Goal: Answer question/provide support: Share knowledge or assist other users

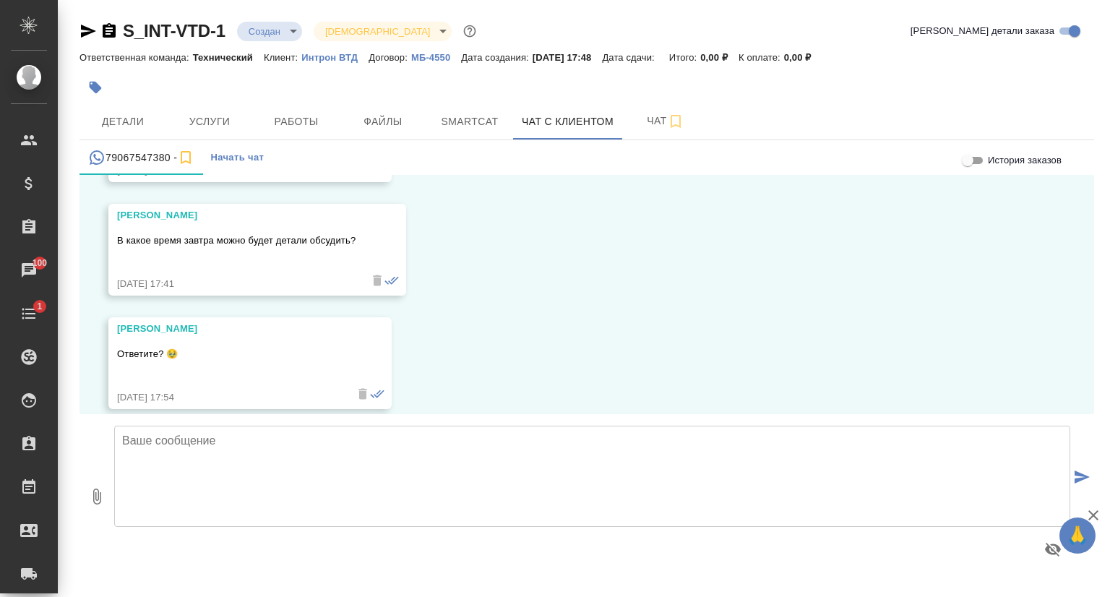
scroll to position [618, 0]
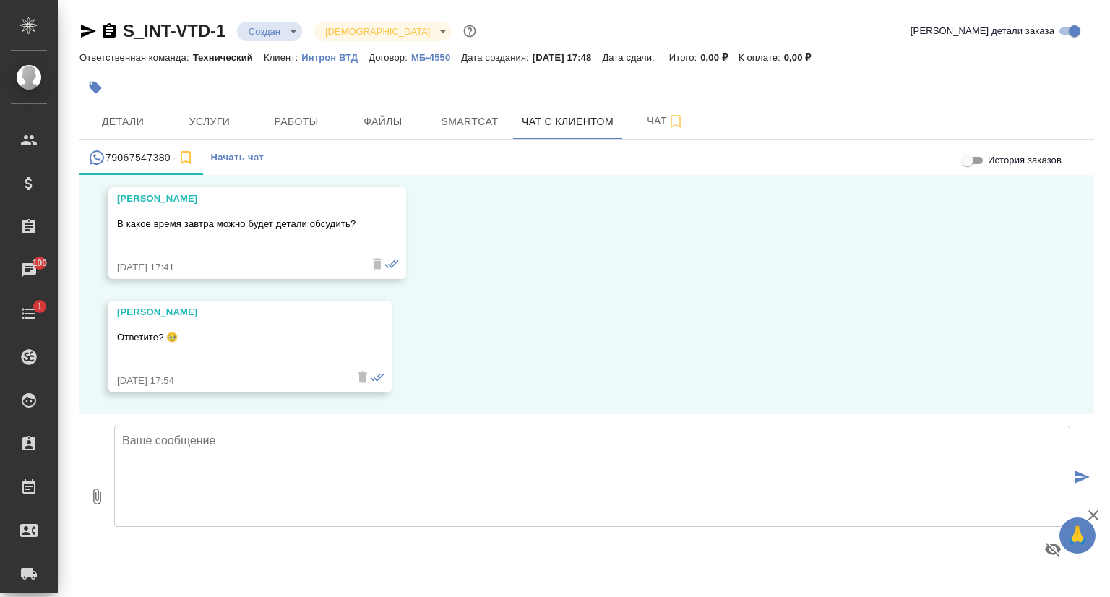
click at [179, 454] on textarea at bounding box center [592, 476] width 956 height 101
drag, startPoint x: 406, startPoint y: 439, endPoint x: 405, endPoint y: 454, distance: 14.5
click at [405, 439] on textarea "Александра, добрый день! Во сколько завтра удобно будет созвониться" at bounding box center [592, 476] width 956 height 101
click at [523, 441] on textarea "Александра, добрый день! Во сколько завтра удобно будет созвониться" at bounding box center [592, 476] width 956 height 101
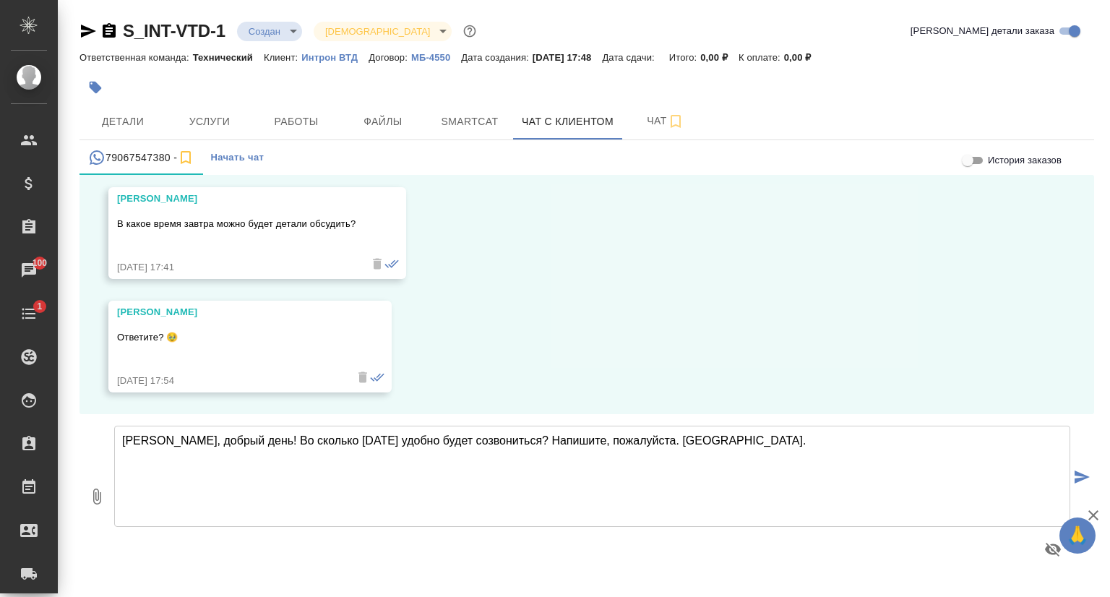
type textarea "Александра, добрый день! Во сколько завтра удобно будет созвониться? Напишите, …"
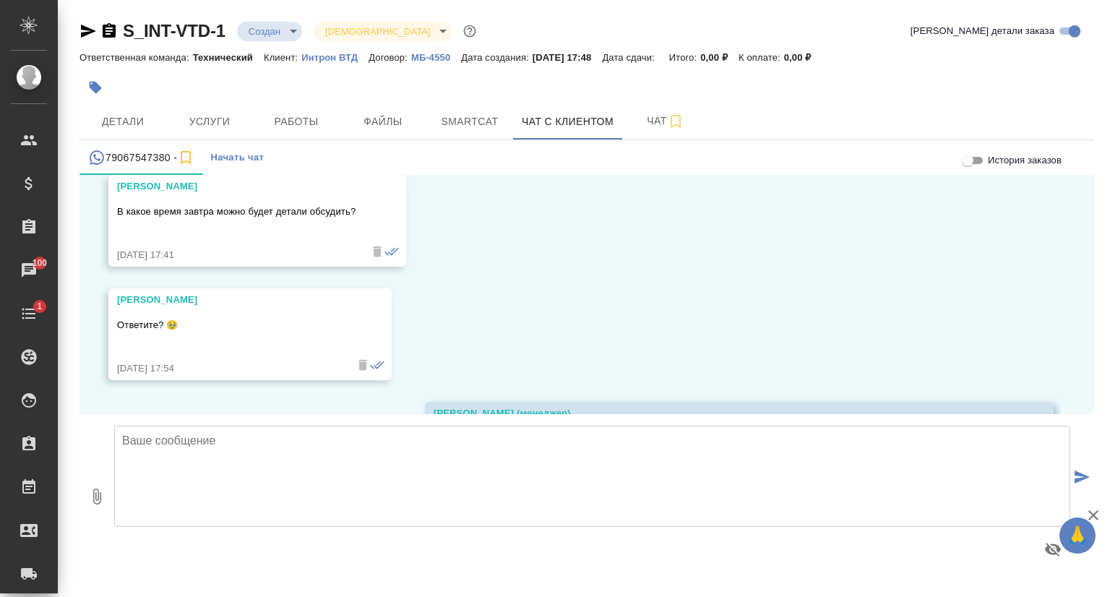
scroll to position [650, 0]
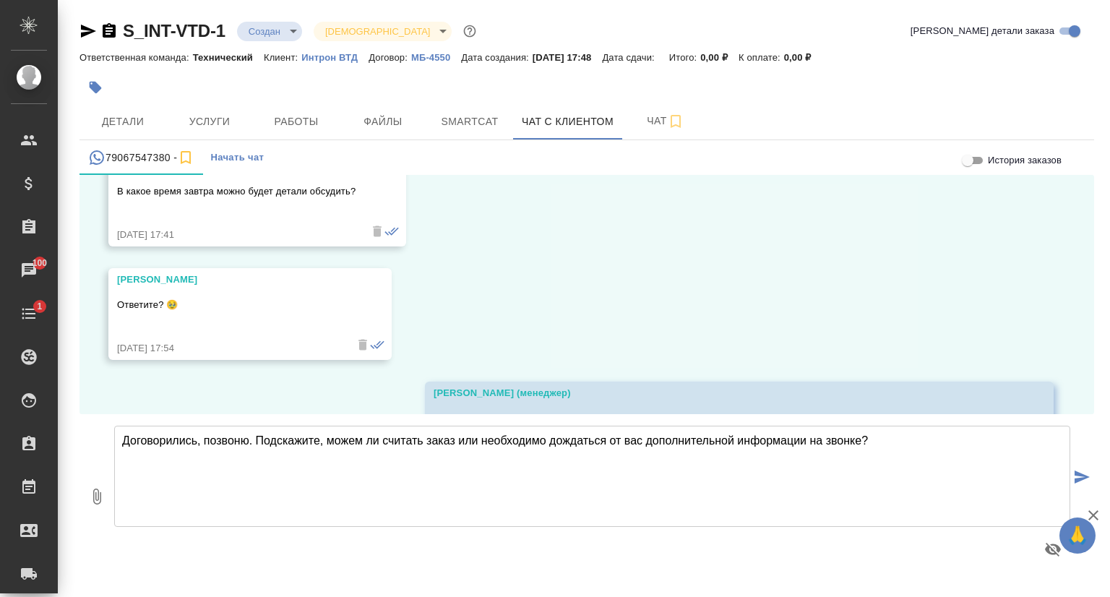
type textarea "Договорились, позвоню. Подскажите, можем ли считать заказ или необходимо дождат…"
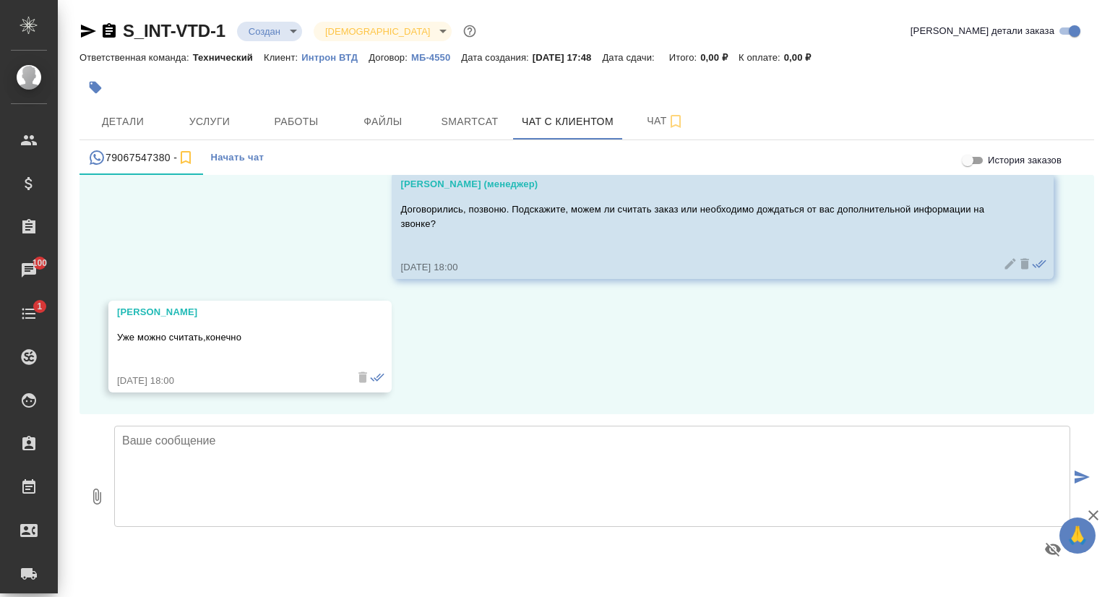
scroll to position [1087, 0]
click at [169, 444] on textarea at bounding box center [592, 476] width 956 height 101
type textarea "Александра, считаем. И я извиняюсь, но можем ли договориться о звонке в 13 или …"
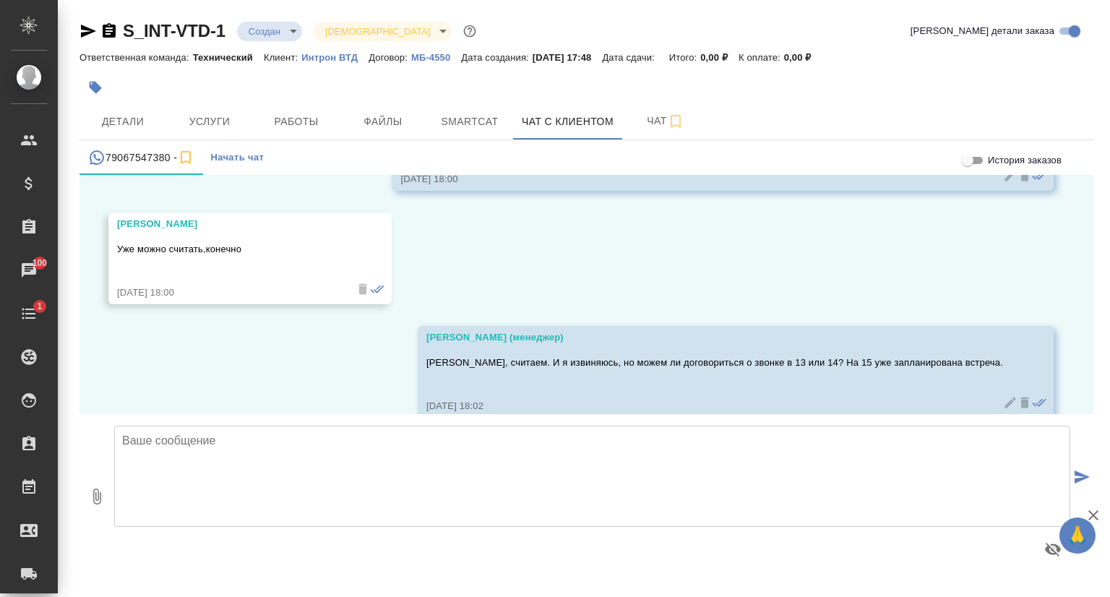
scroll to position [1199, 0]
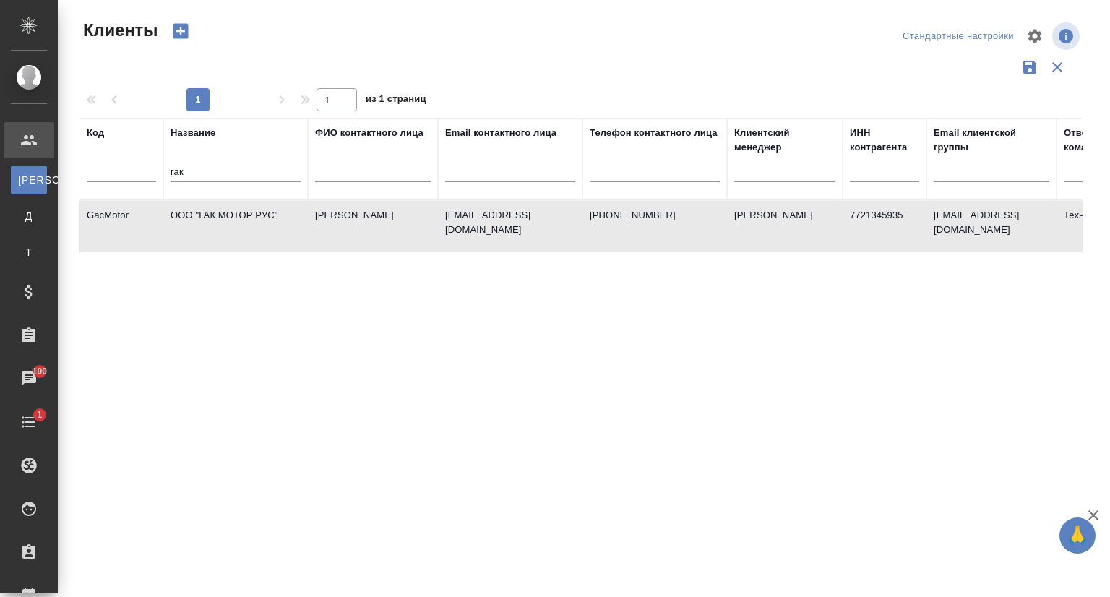
select select "RU"
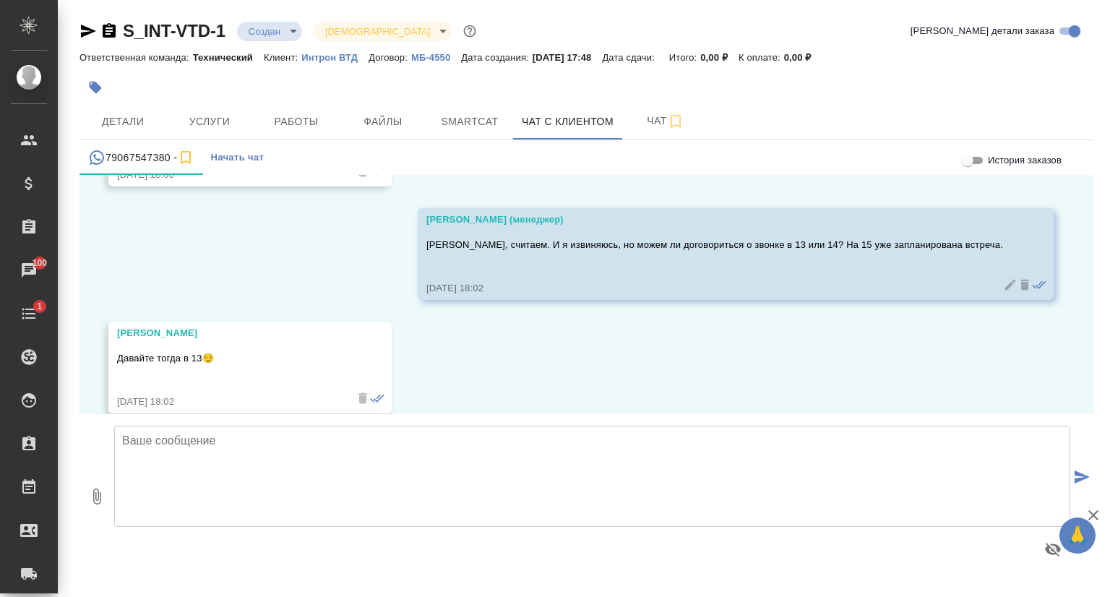
scroll to position [1313, 0]
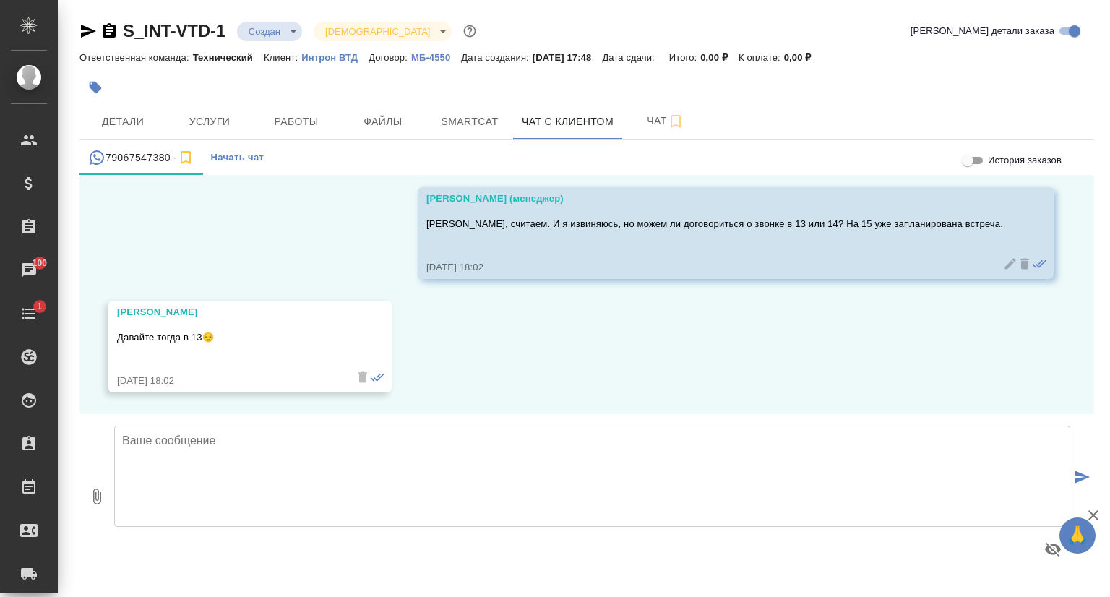
click at [191, 441] on textarea at bounding box center [592, 476] width 956 height 101
type textarea "Спасибо большое. [PERSON_NAME] по заказу или вопросы по нему направим утром. До…"
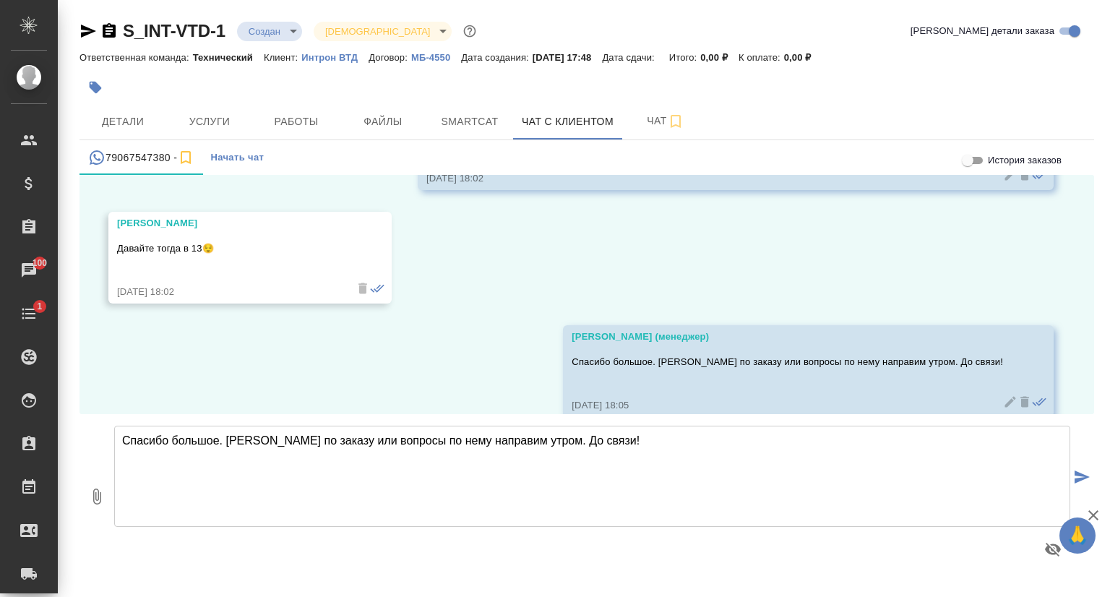
scroll to position [1426, 0]
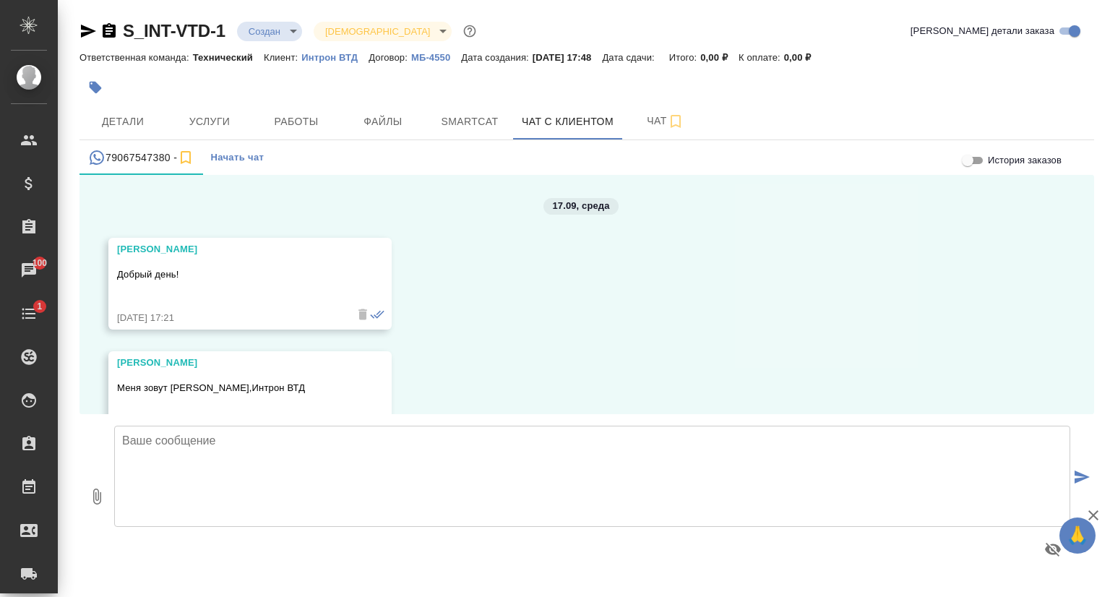
scroll to position [1426, 0]
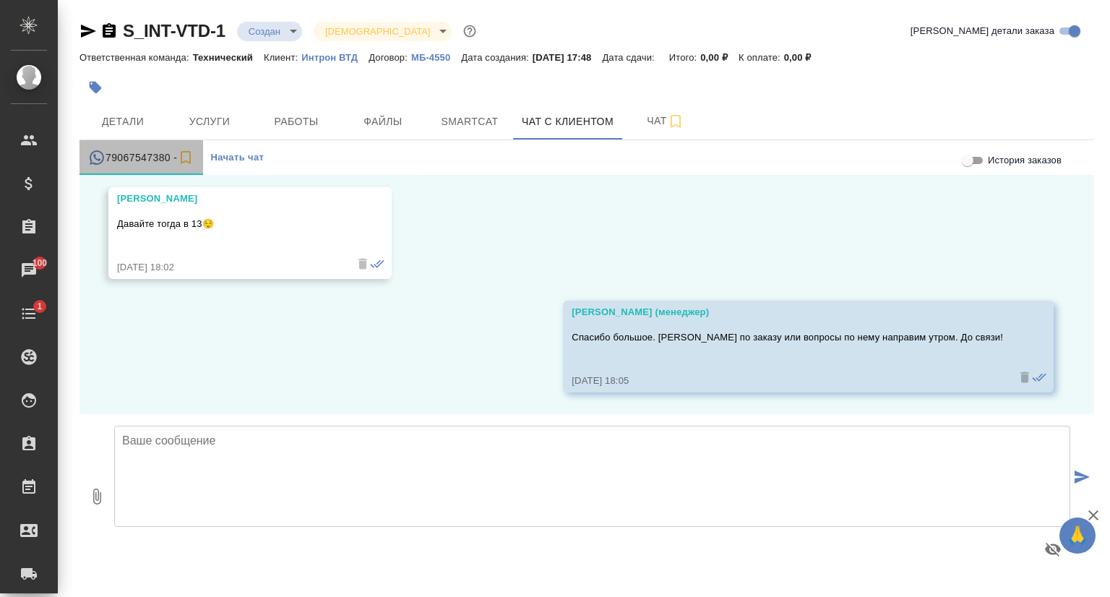
click at [160, 157] on div "79067547380 -" at bounding box center [141, 158] width 106 height 18
drag, startPoint x: 116, startPoint y: 156, endPoint x: 264, endPoint y: 94, distance: 160.6
click at [264, 94] on div at bounding box center [417, 88] width 676 height 32
click at [345, 59] on p "Интрон ВТД" at bounding box center [334, 57] width 67 height 11
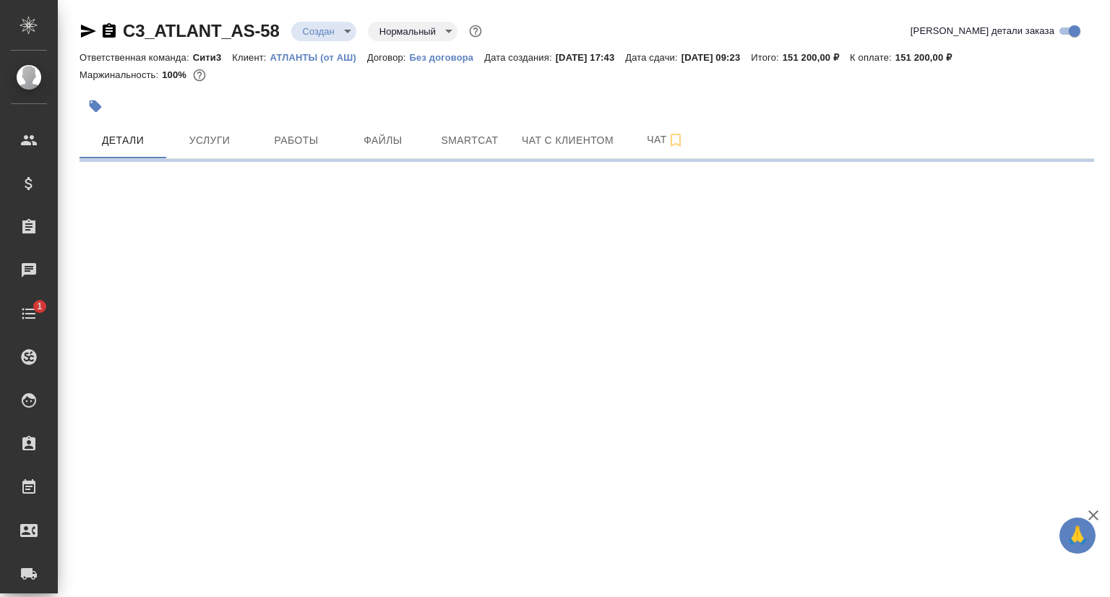
select select "RU"
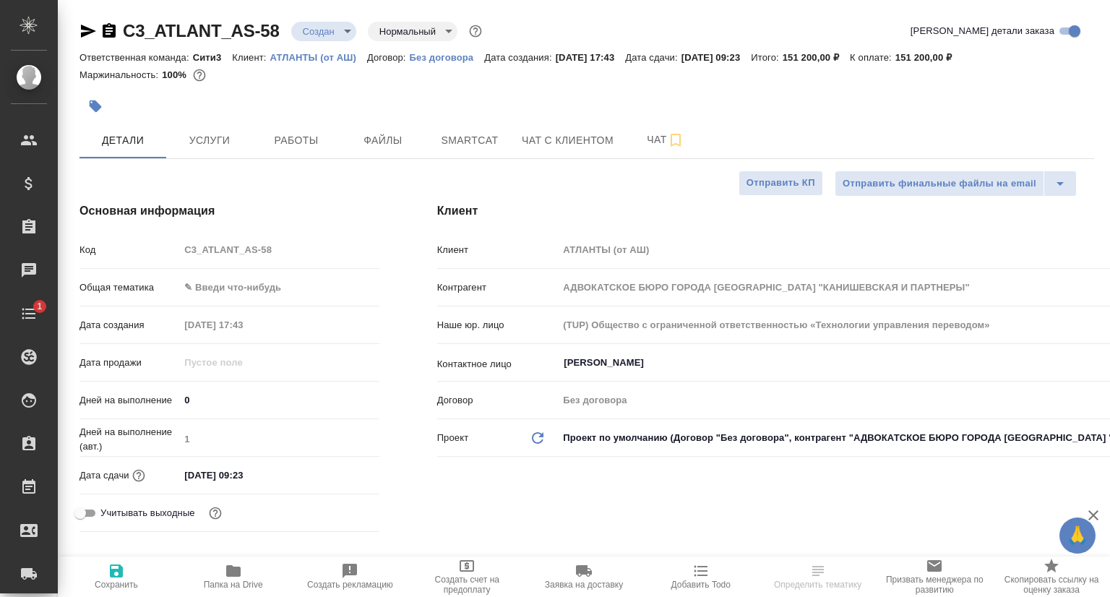
type textarea "x"
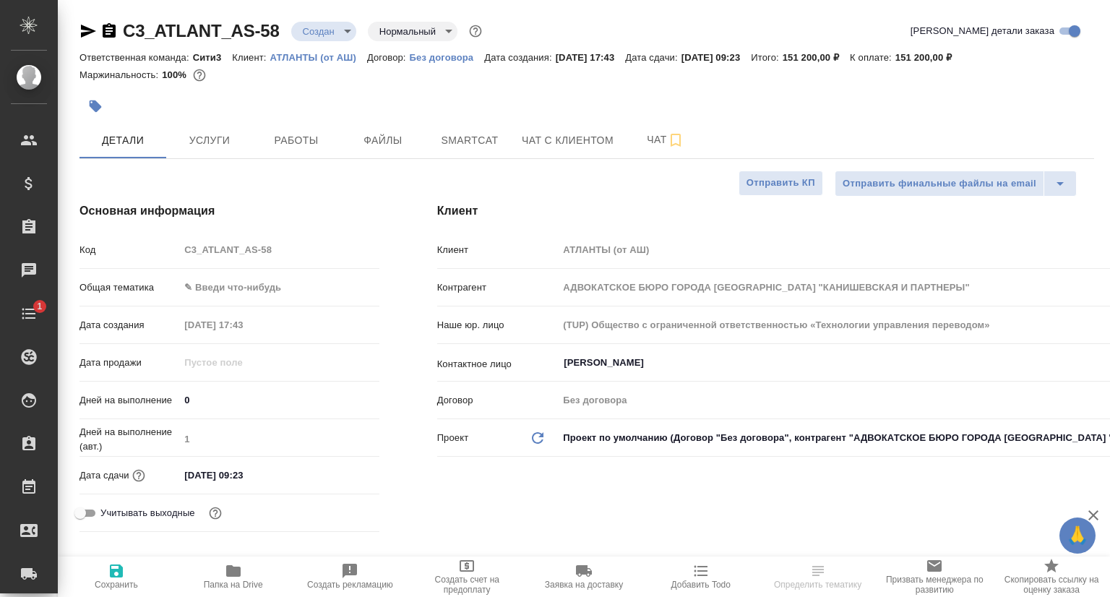
type textarea "x"
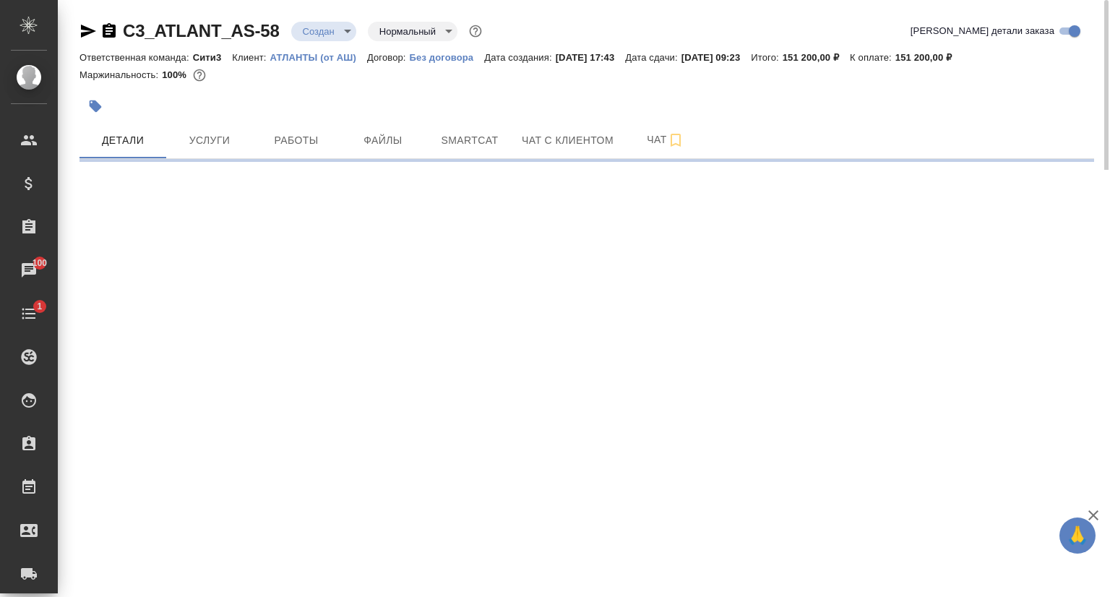
click at [81, 33] on icon "button" at bounding box center [88, 31] width 15 height 13
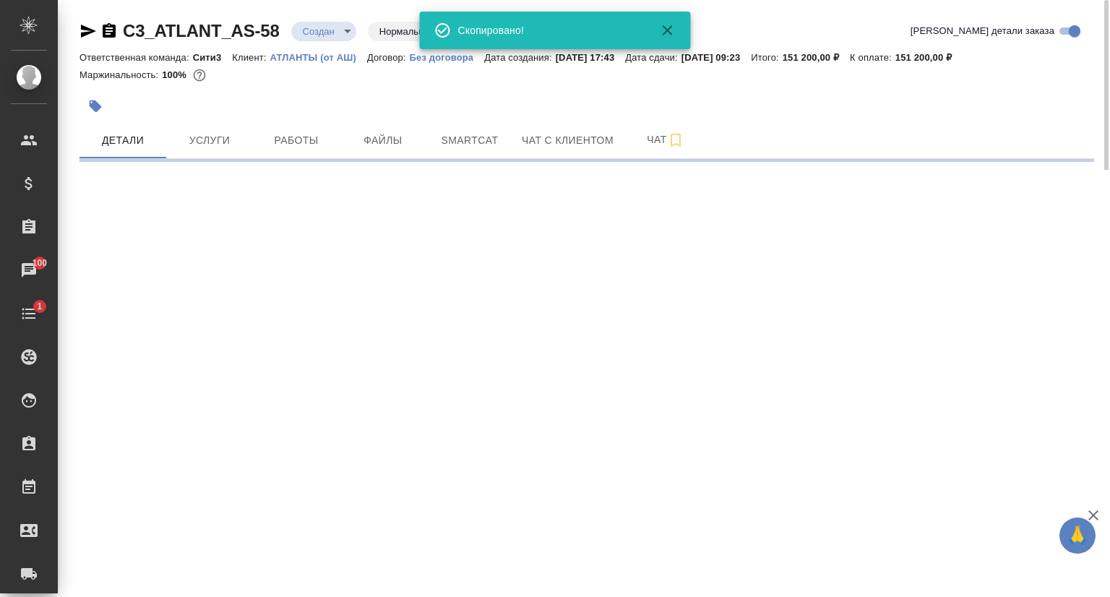
select select "RU"
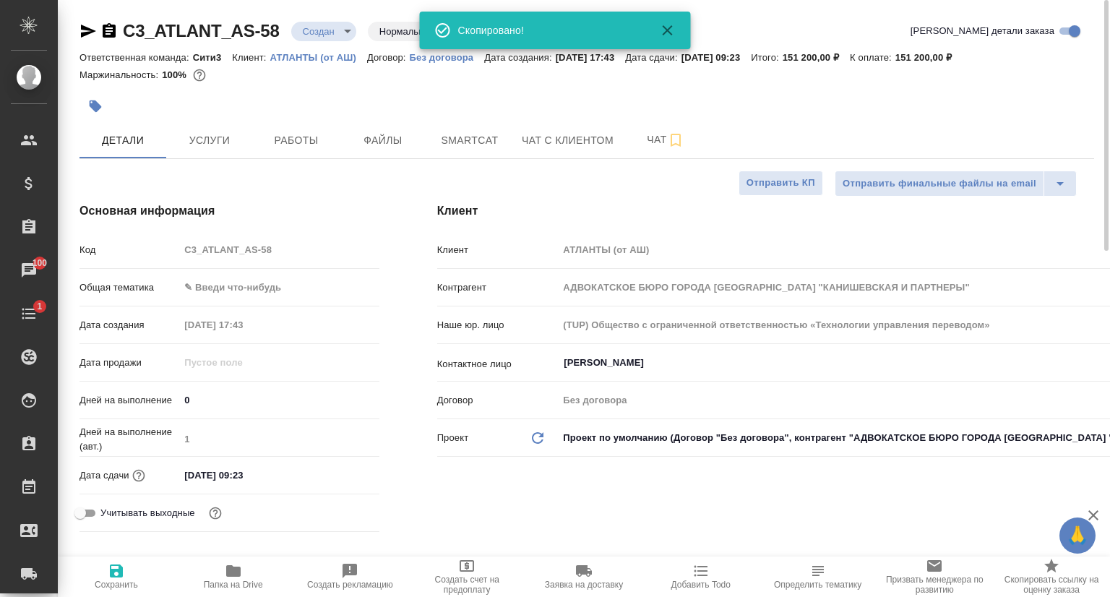
type textarea "x"
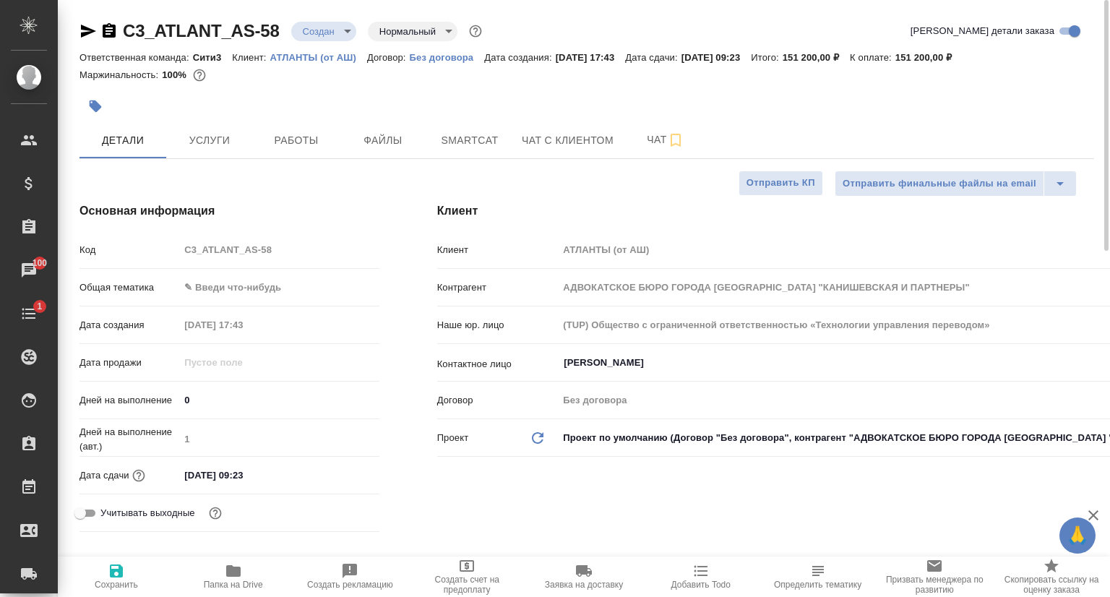
type textarea "x"
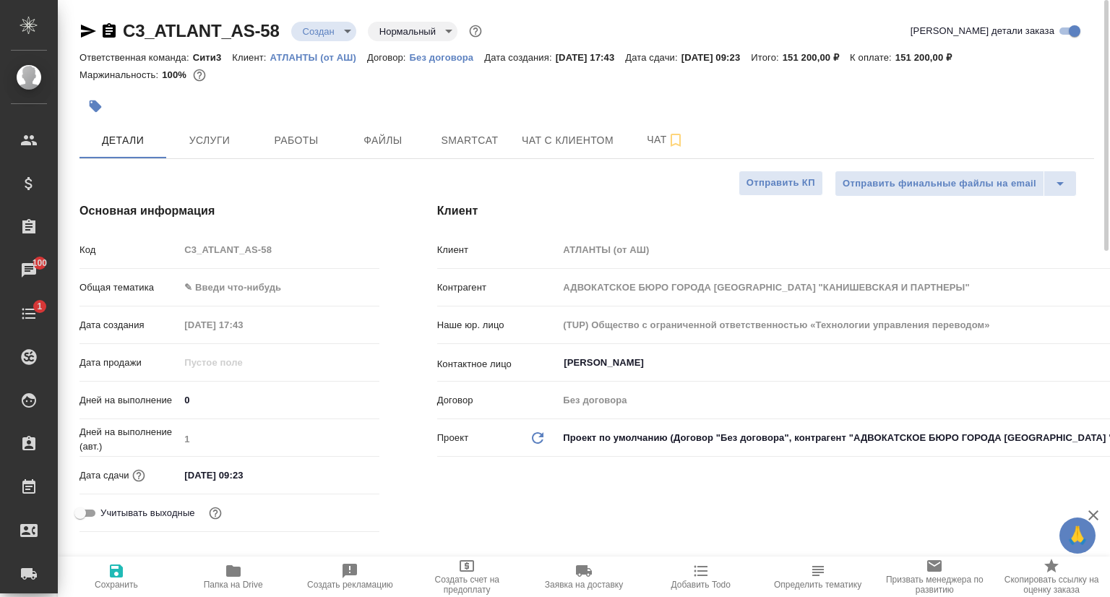
type textarea "x"
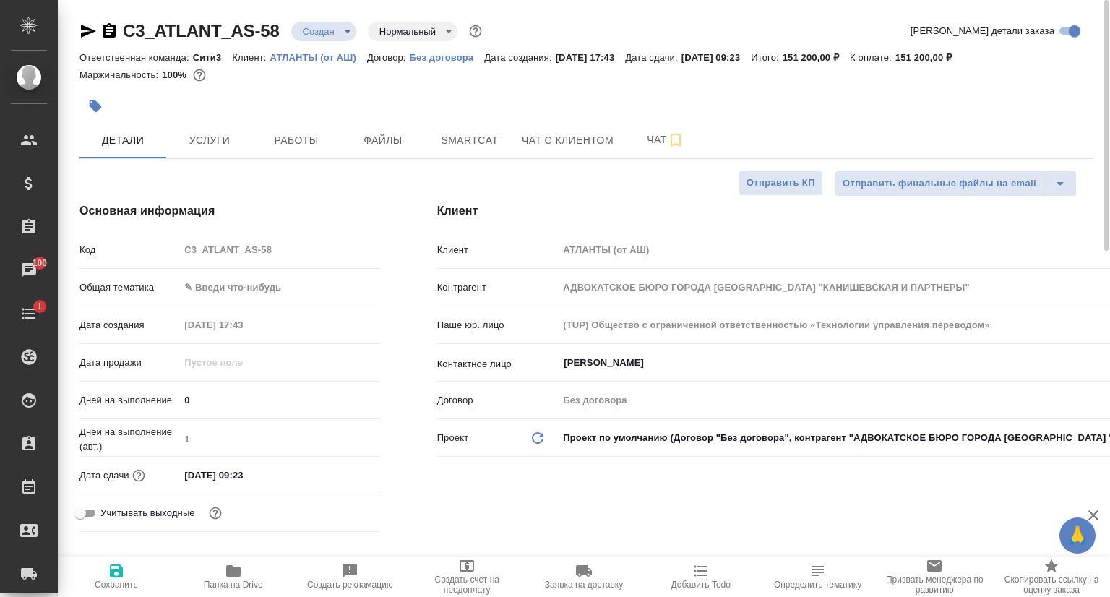
type textarea "x"
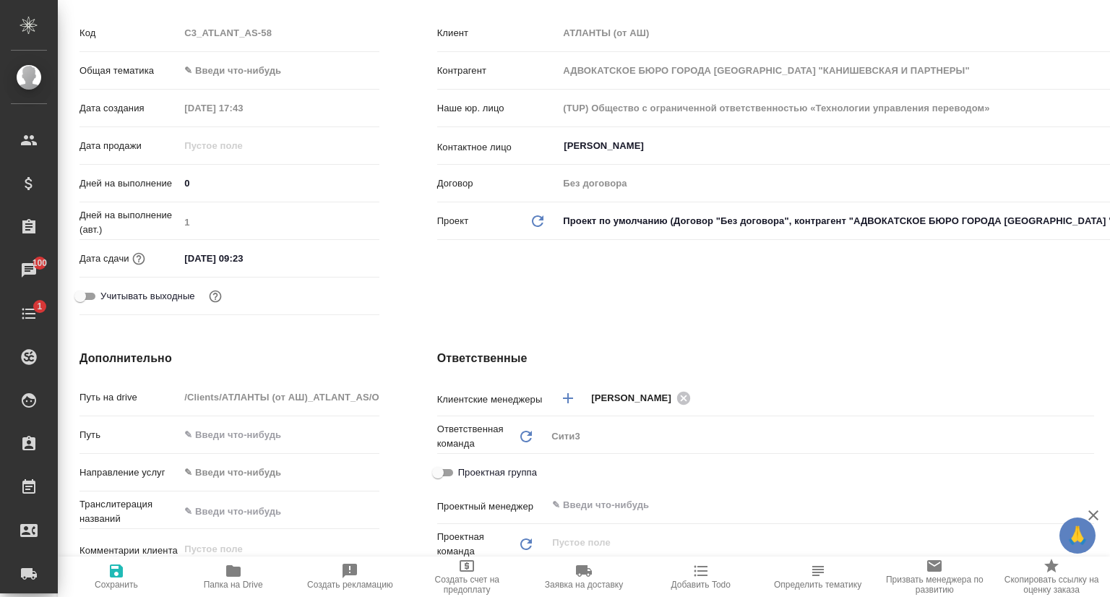
scroll to position [289, 0]
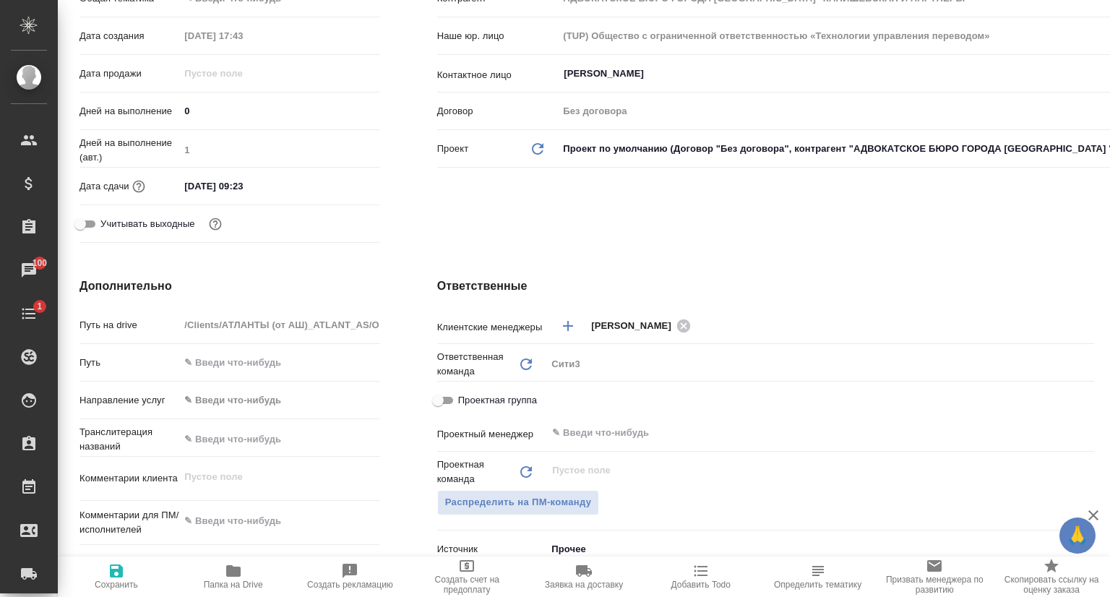
type textarea "x"
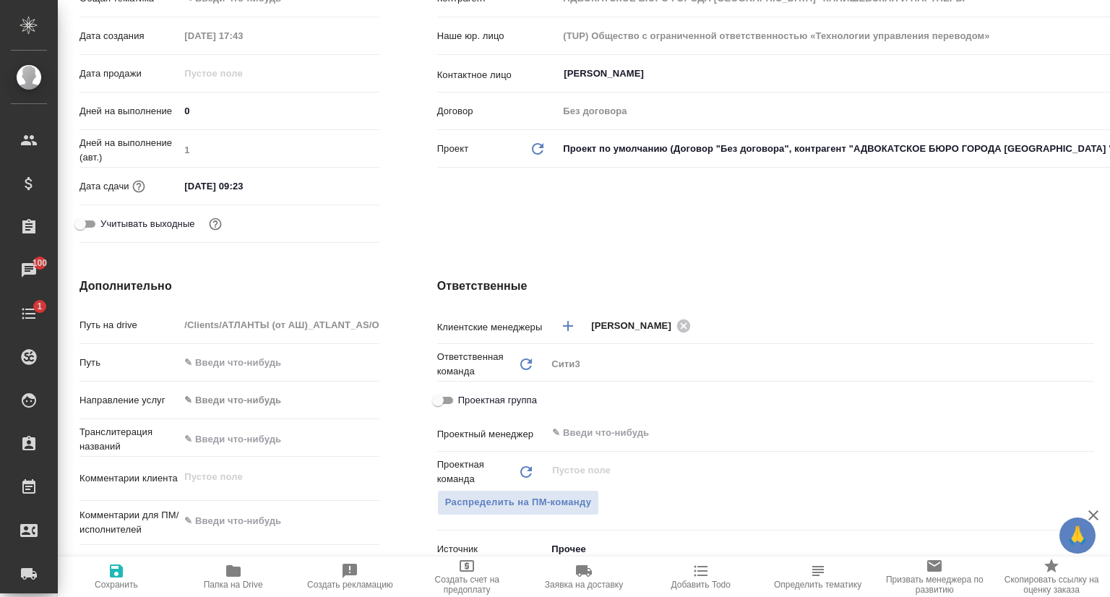
type textarea "x"
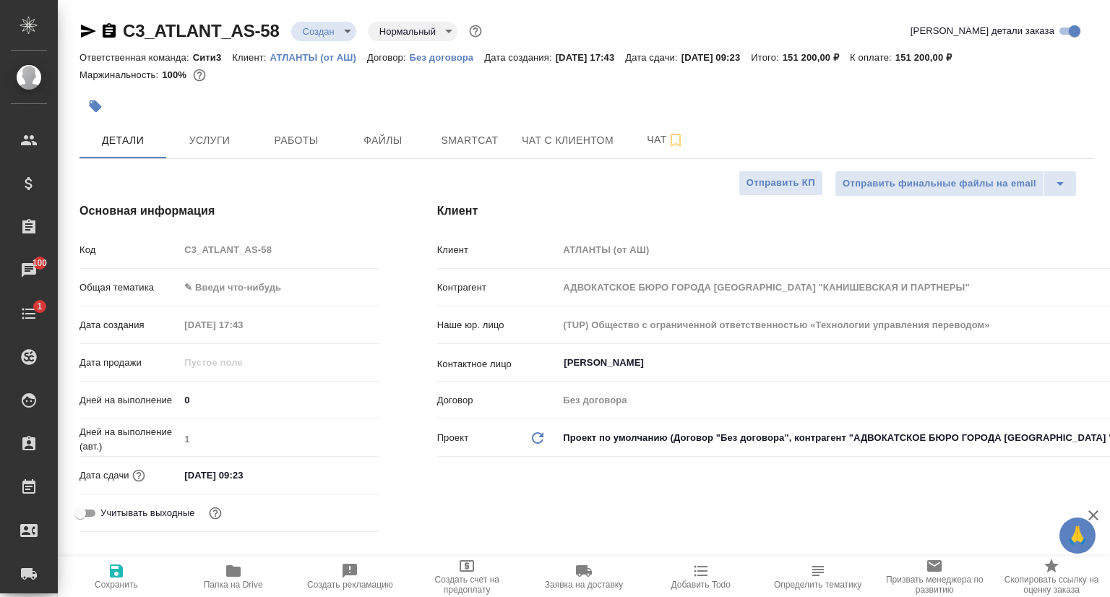
click at [302, 58] on p "АТЛАНТЫ (от АШ)" at bounding box center [318, 57] width 97 height 11
type textarea "x"
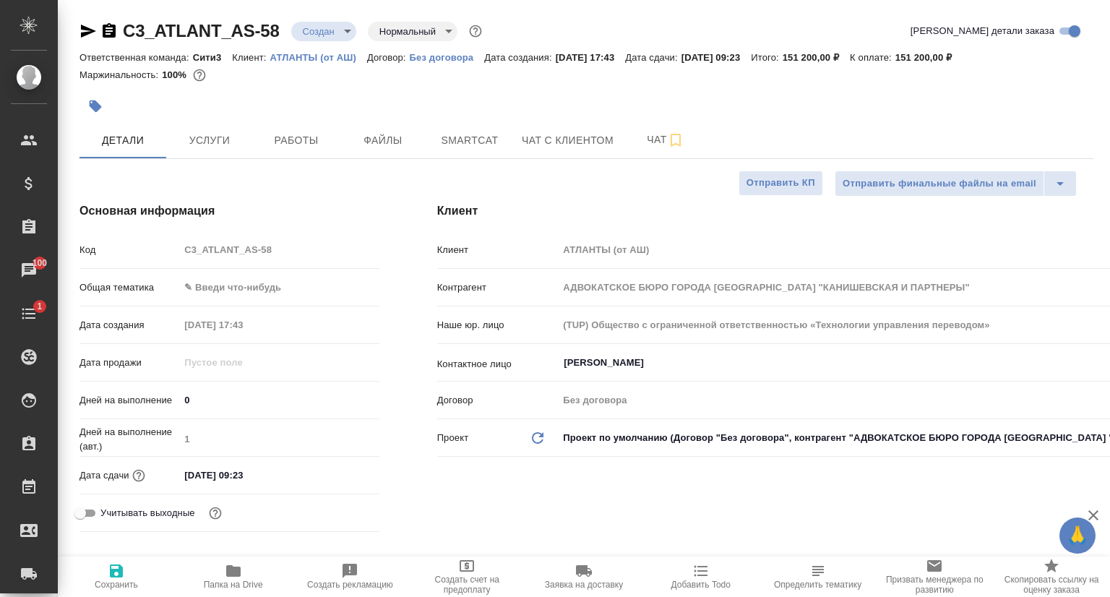
type textarea "x"
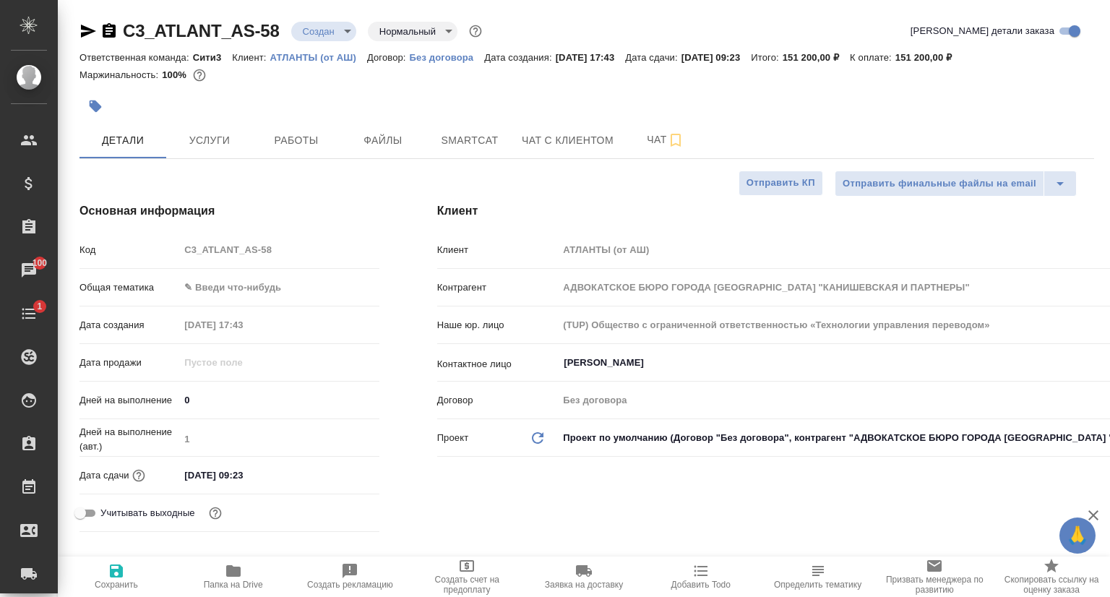
type textarea "x"
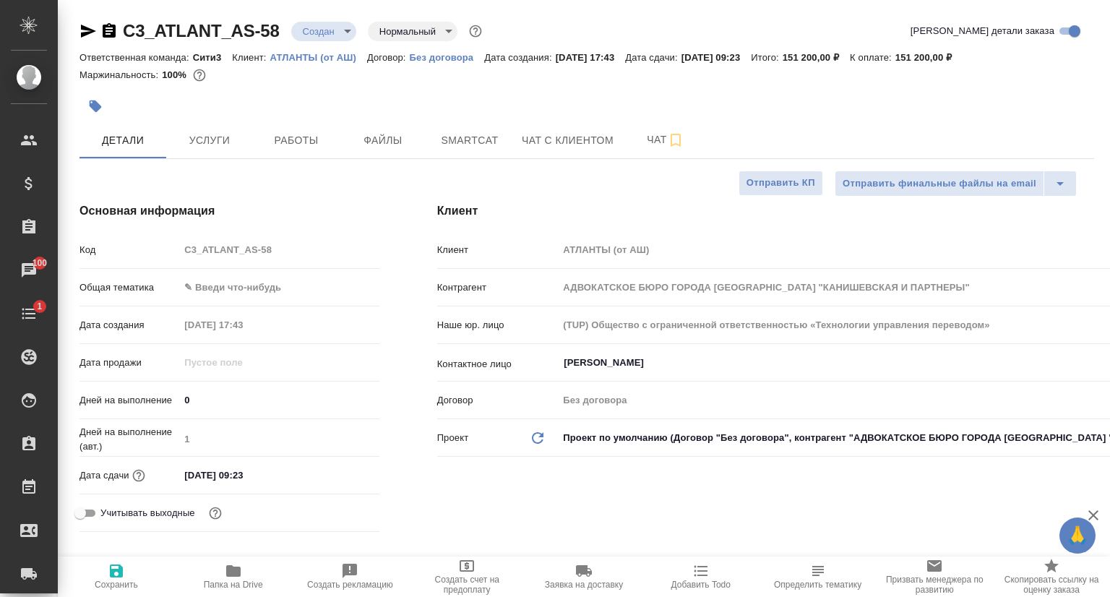
type textarea "x"
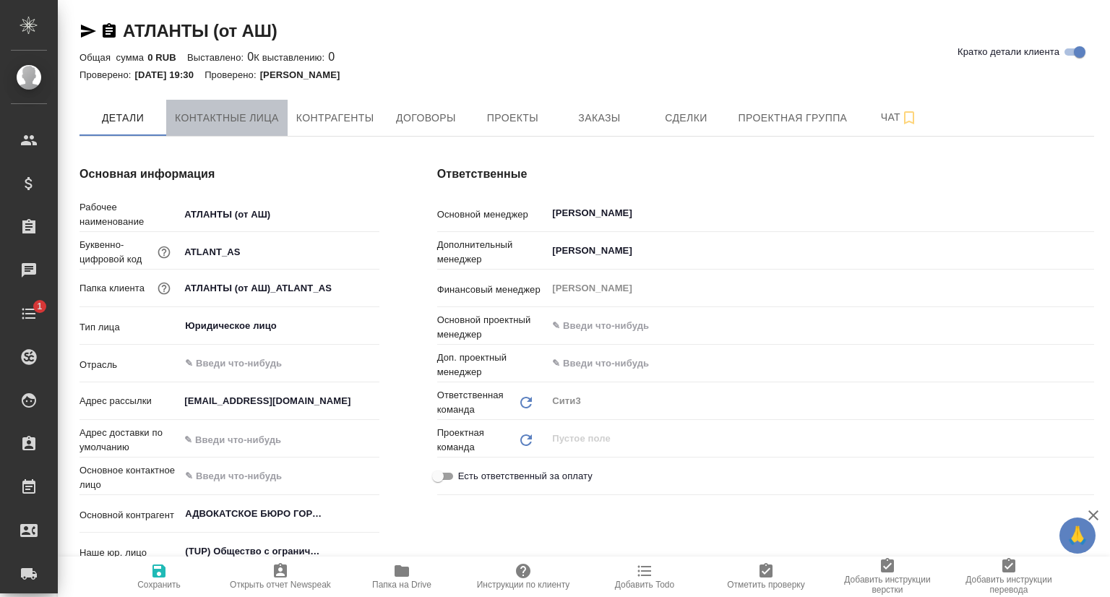
click at [250, 124] on span "Контактные лица" at bounding box center [227, 118] width 104 height 18
type textarea "x"
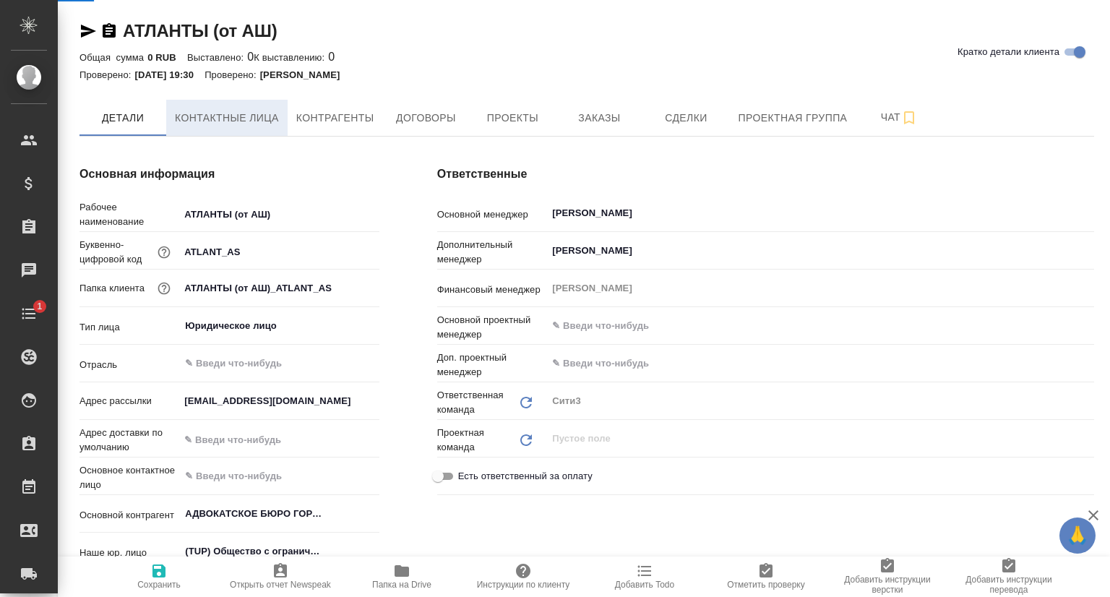
select select "RU"
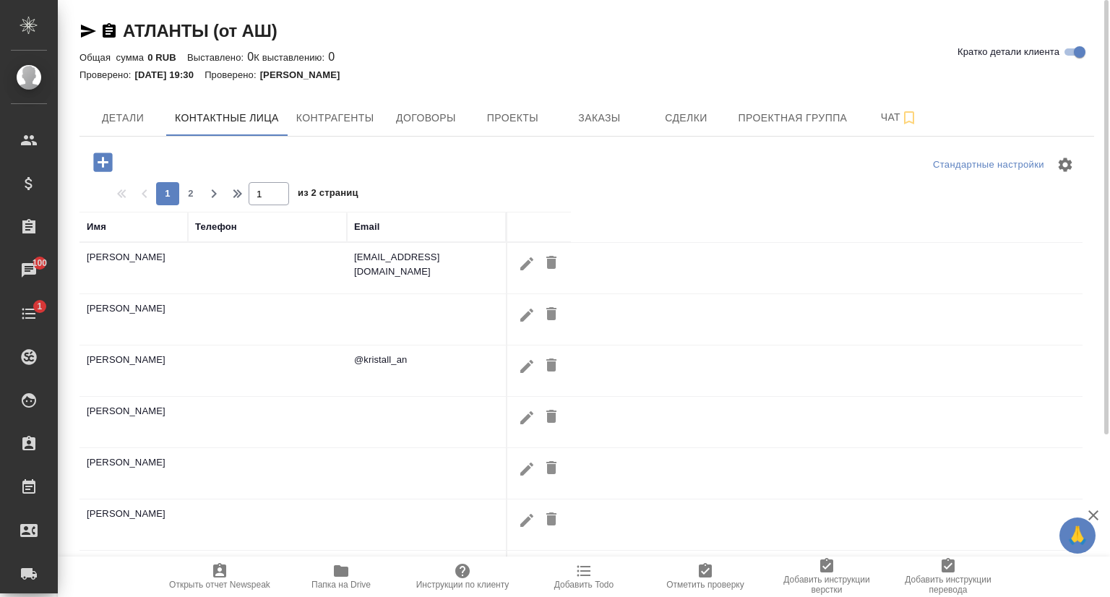
click at [103, 227] on div "Имя" at bounding box center [97, 227] width 20 height 14
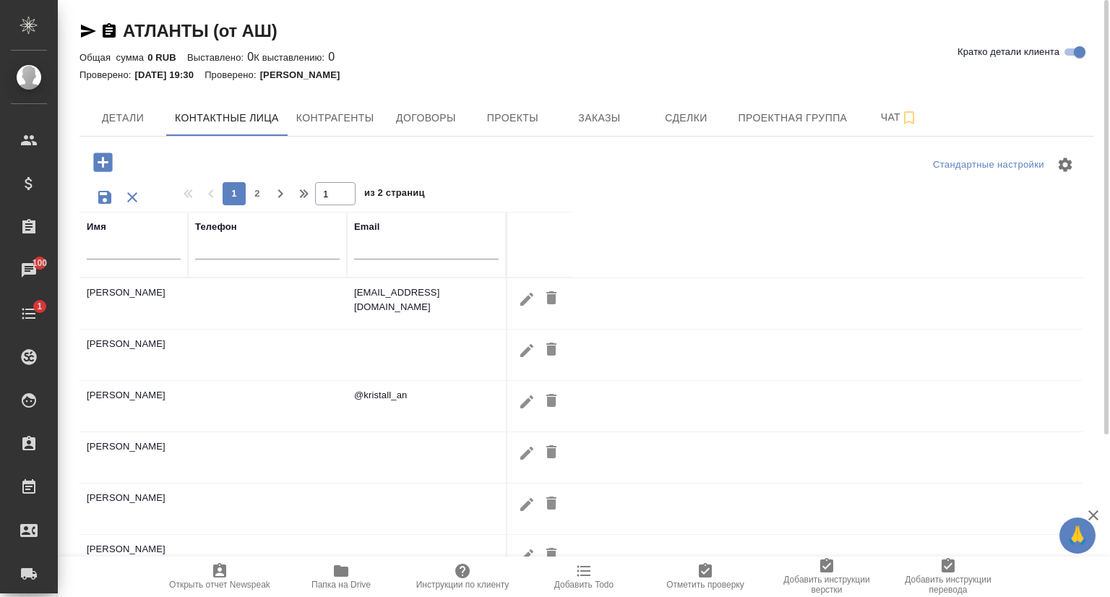
click at [122, 257] on input "text" at bounding box center [134, 250] width 94 height 18
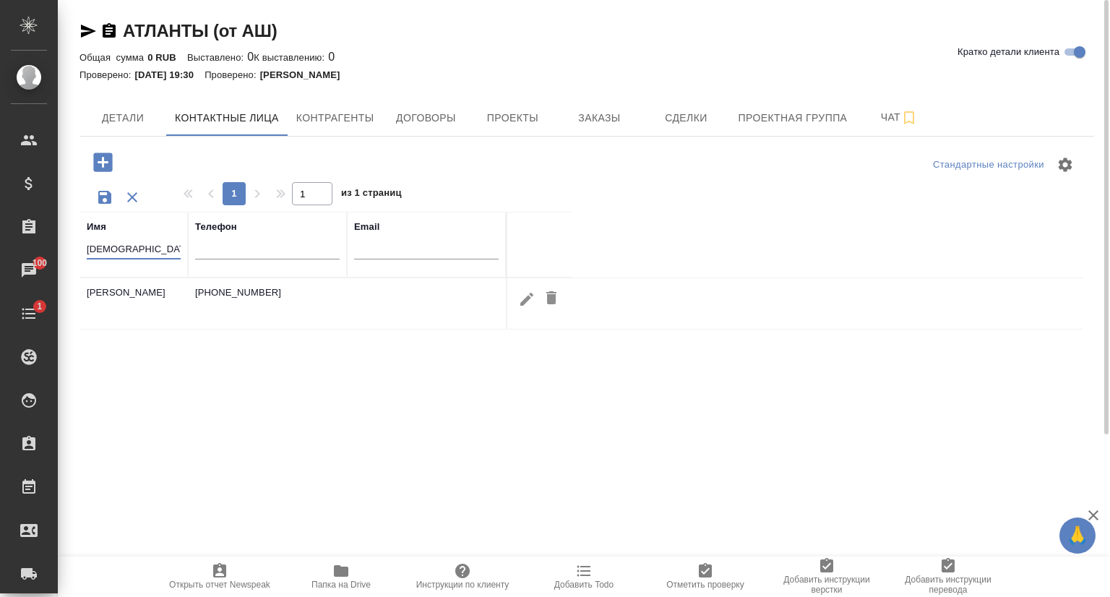
type input "муса"
click at [526, 307] on icon "button" at bounding box center [526, 298] width 17 height 17
type input "Ойгуль"
type input "Мусаханова"
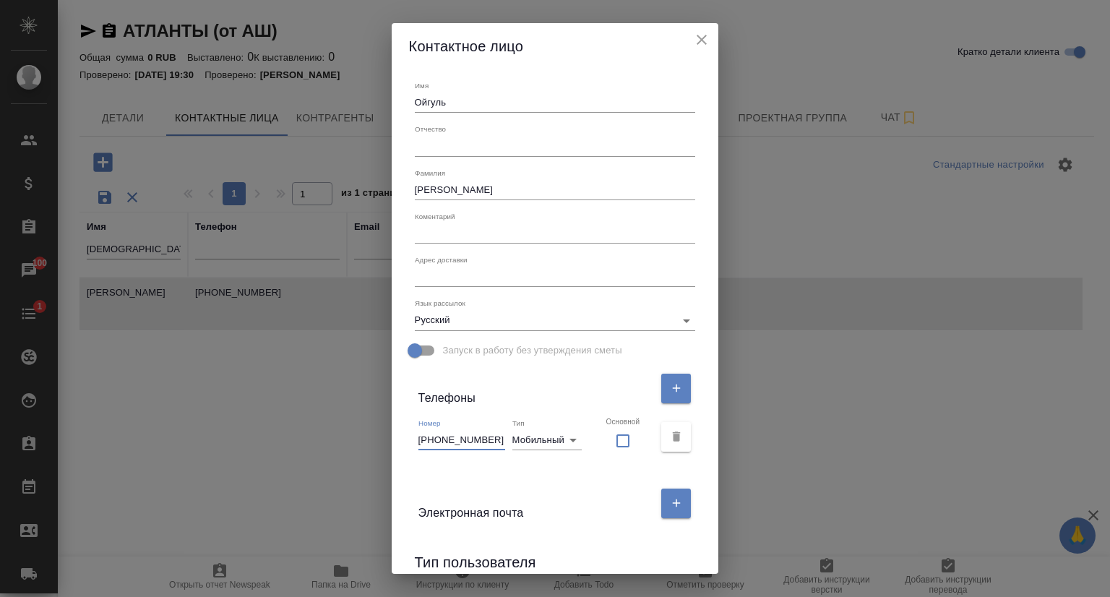
drag, startPoint x: 493, startPoint y: 438, endPoint x: 379, endPoint y: 443, distance: 114.3
click at [379, 443] on div "Контактное лицо Имя Ойгуль Отчество Фамилия Мусаханова Коментарий x Адрес доста…" at bounding box center [555, 298] width 1110 height 597
click at [706, 44] on icon "close" at bounding box center [701, 39] width 17 height 17
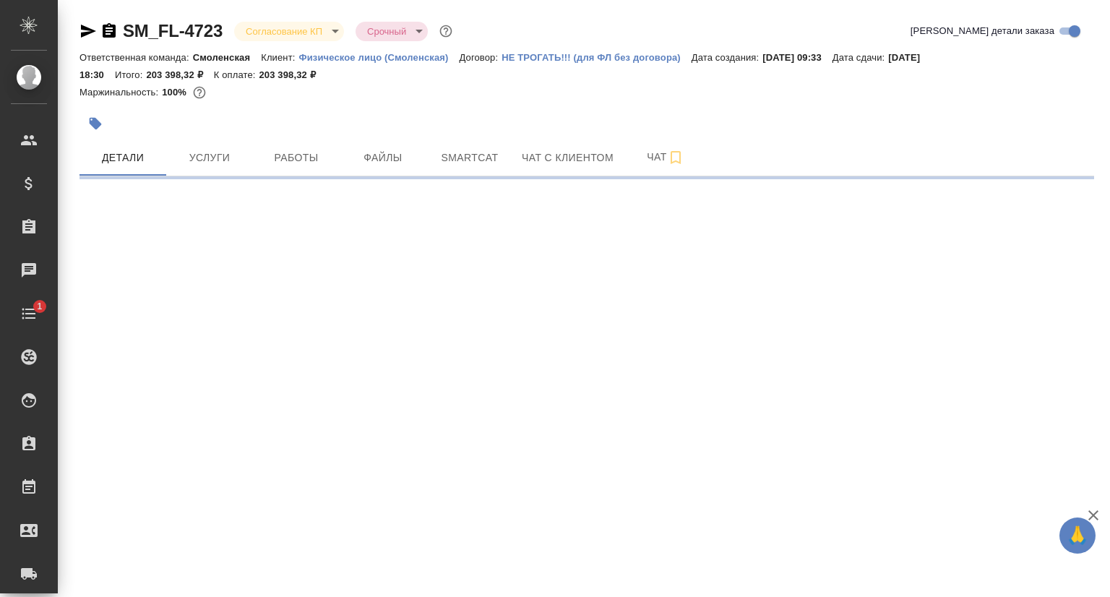
select select "RU"
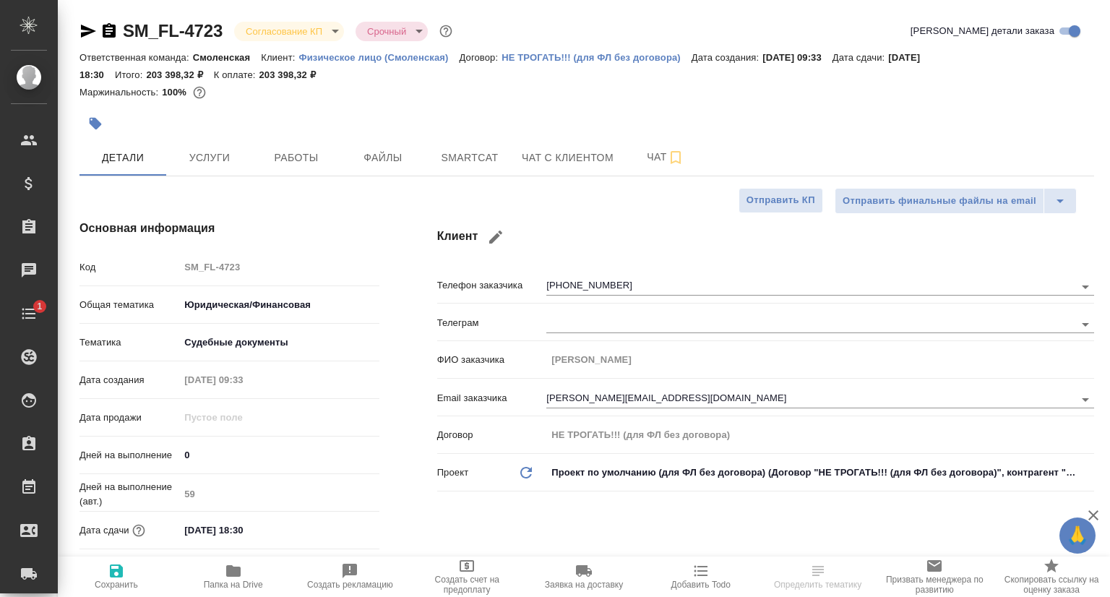
type textarea "x"
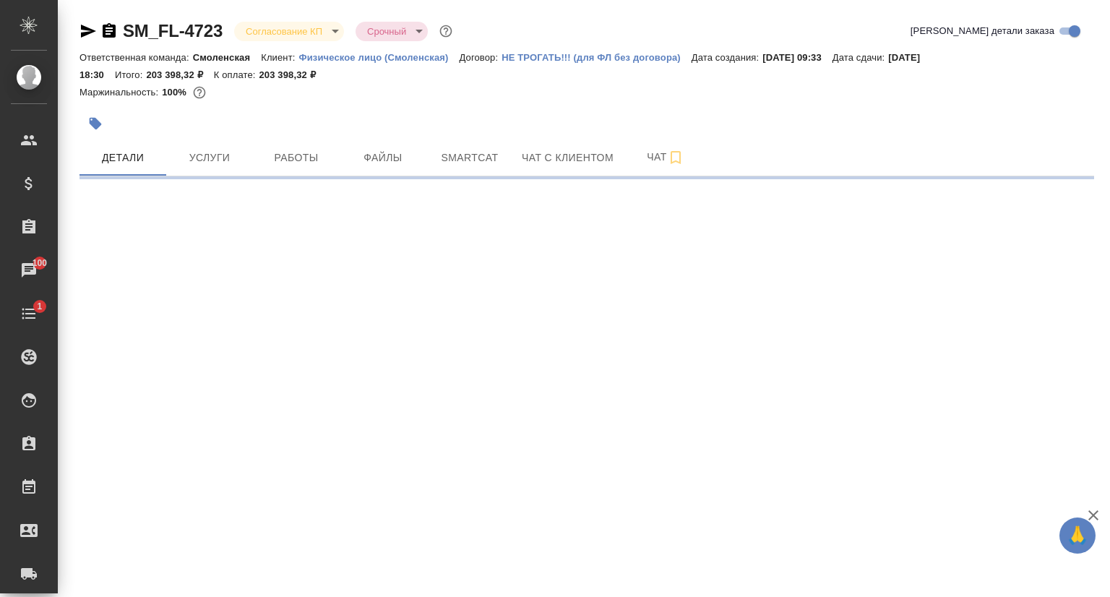
click at [90, 31] on icon "button" at bounding box center [88, 31] width 15 height 13
select select "RU"
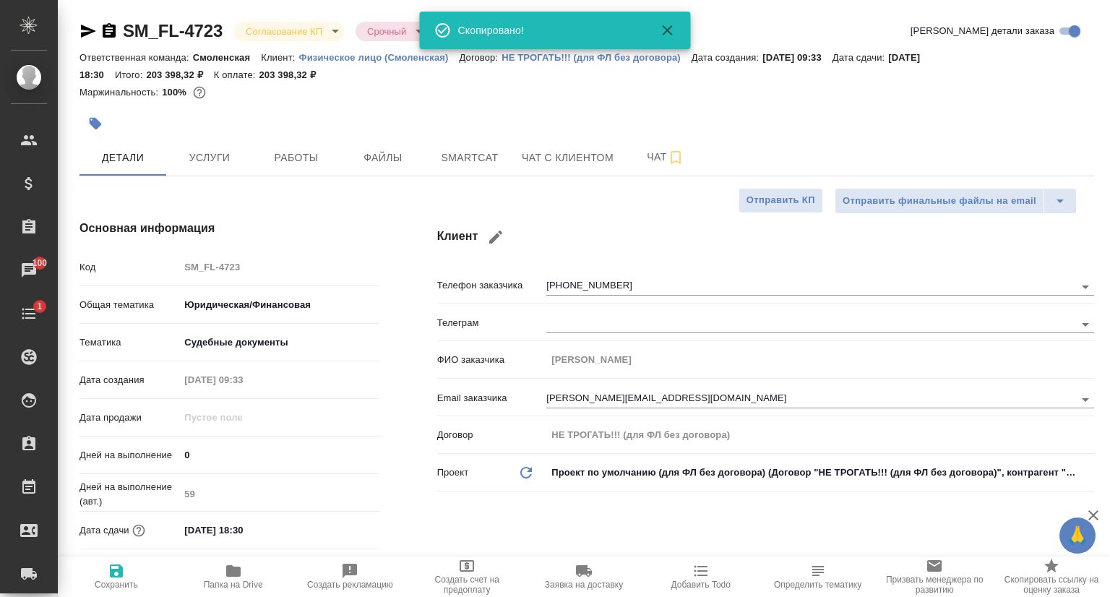
type textarea "x"
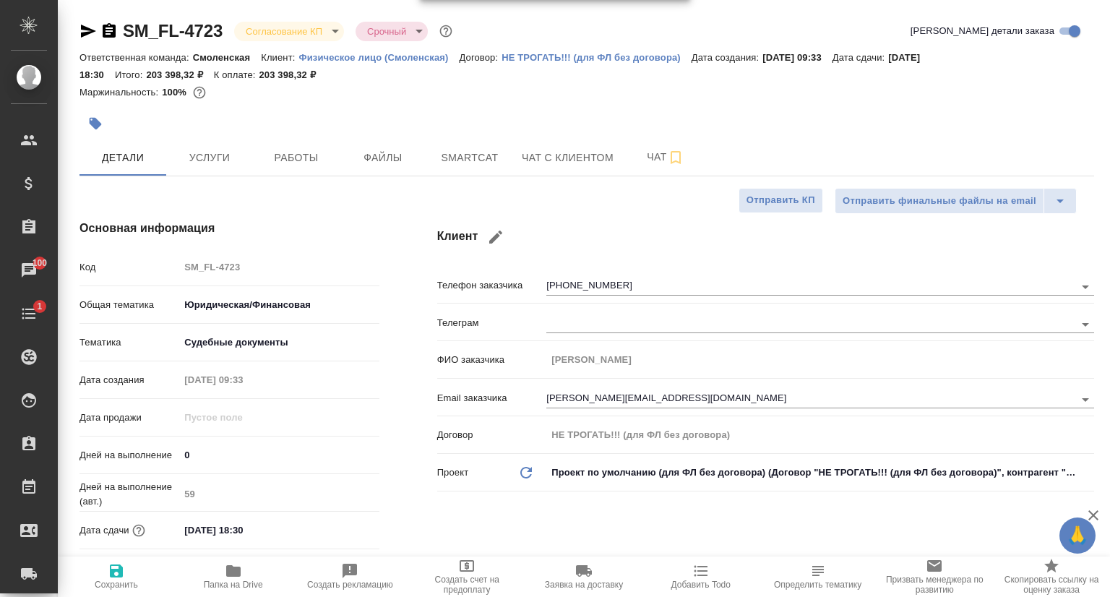
type textarea "x"
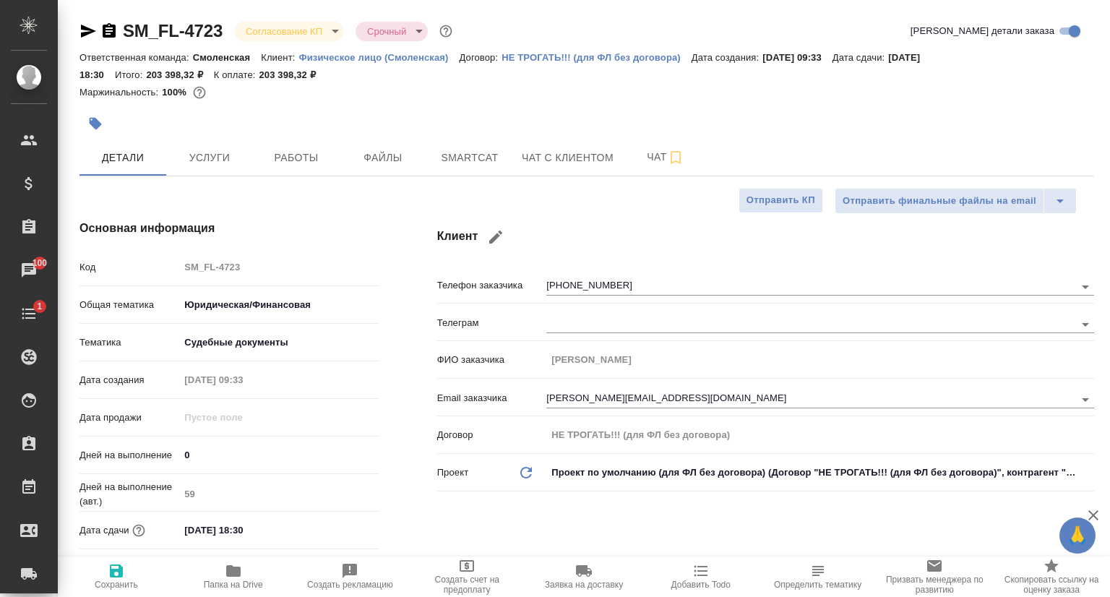
type textarea "x"
click at [86, 33] on icon "button" at bounding box center [88, 31] width 15 height 13
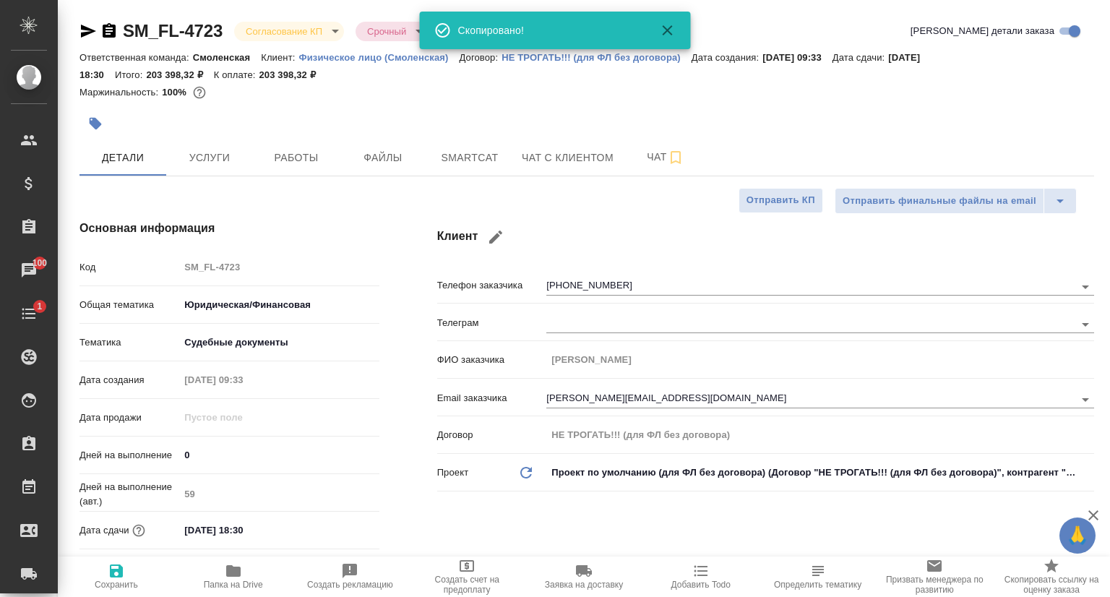
type textarea "x"
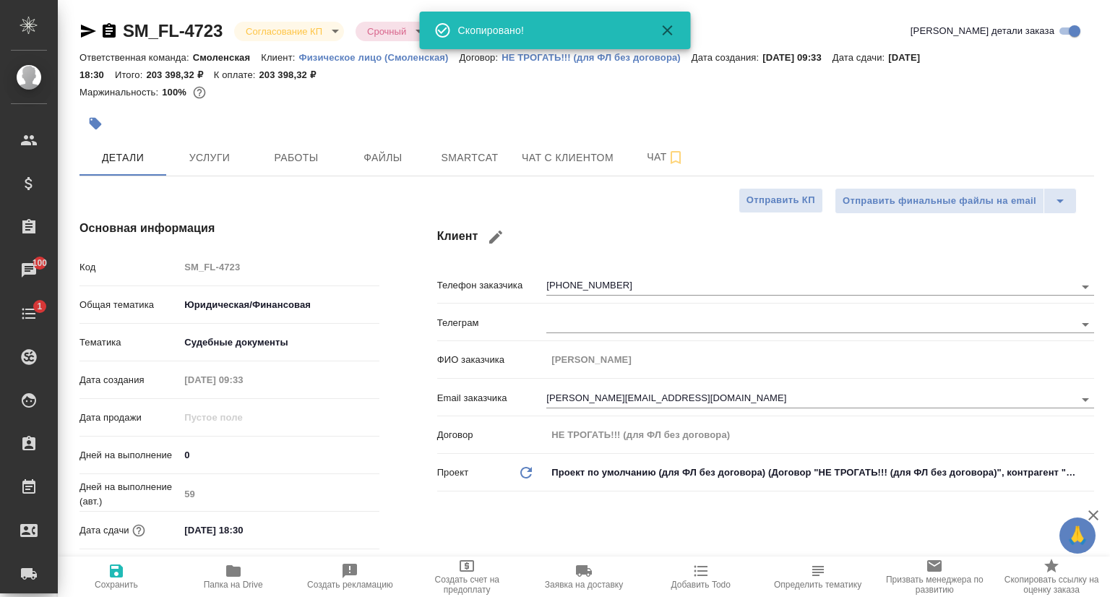
type textarea "x"
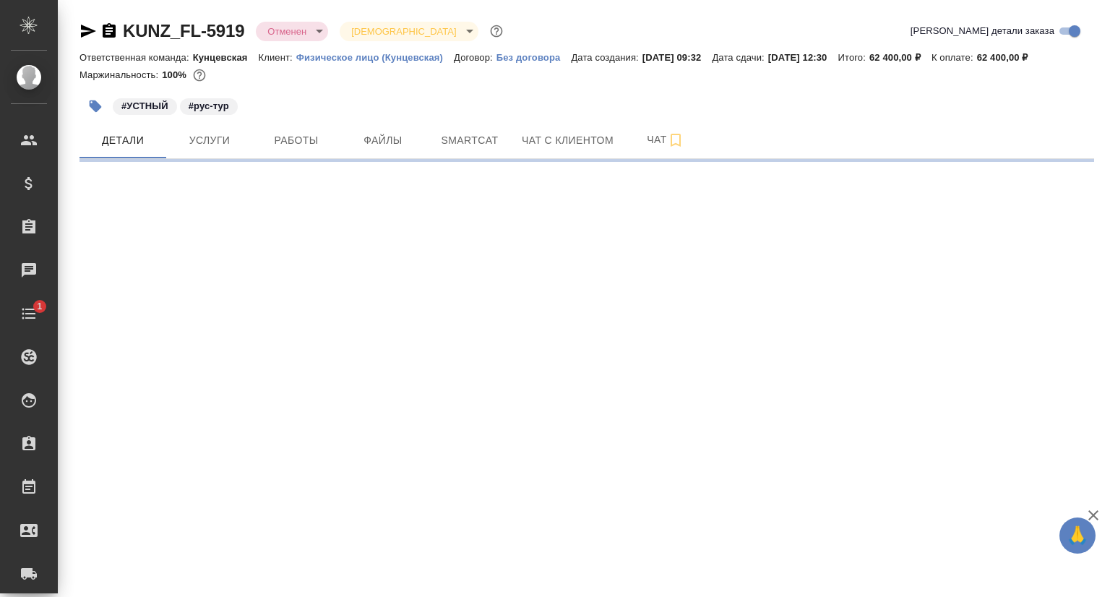
select select "RU"
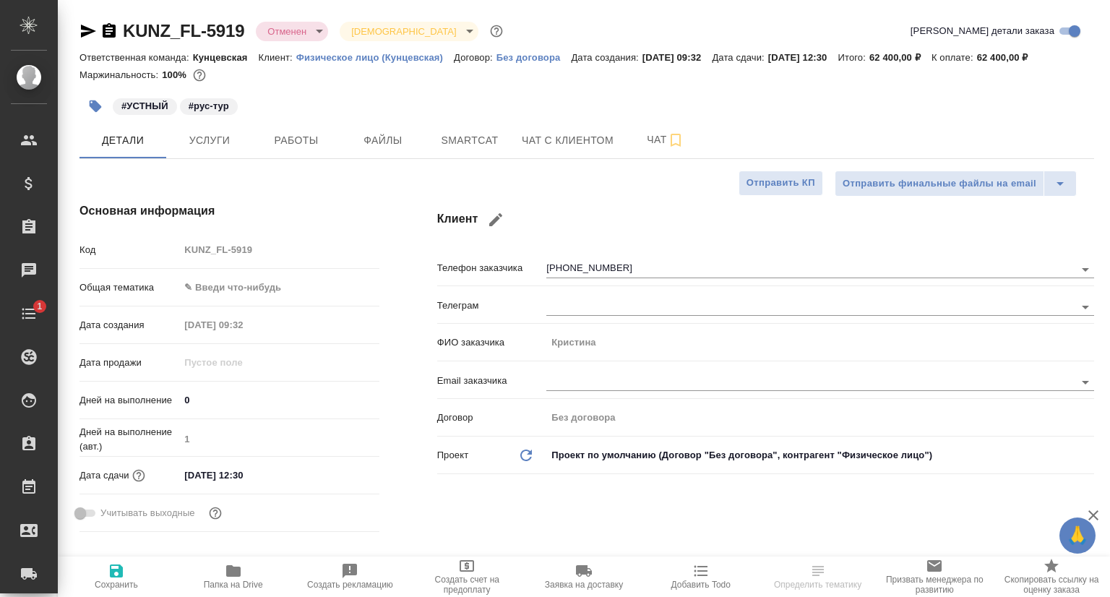
type textarea "x"
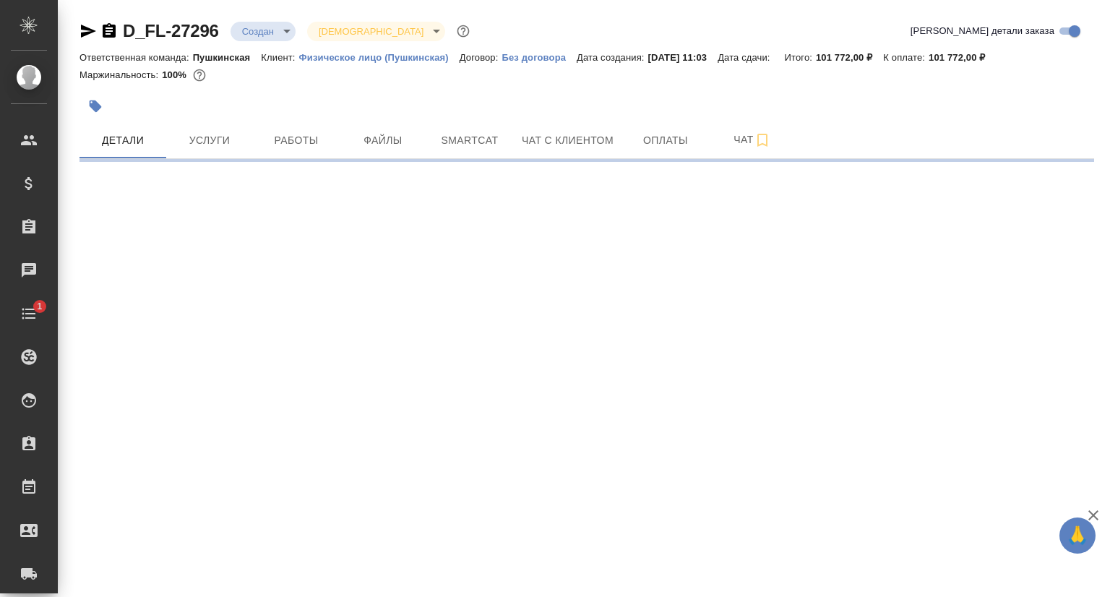
select select "RU"
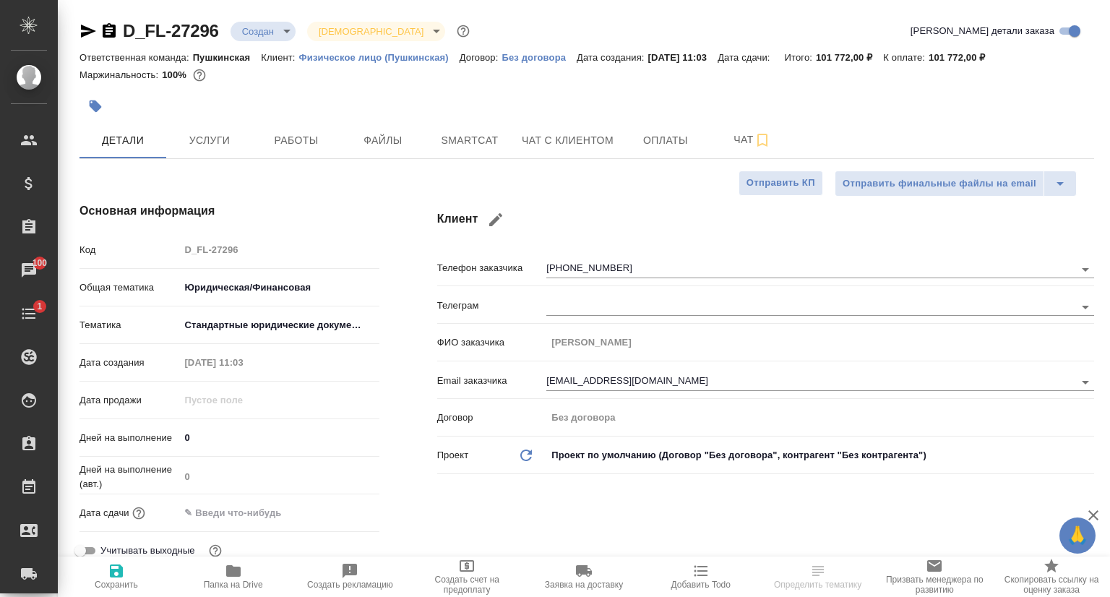
type textarea "x"
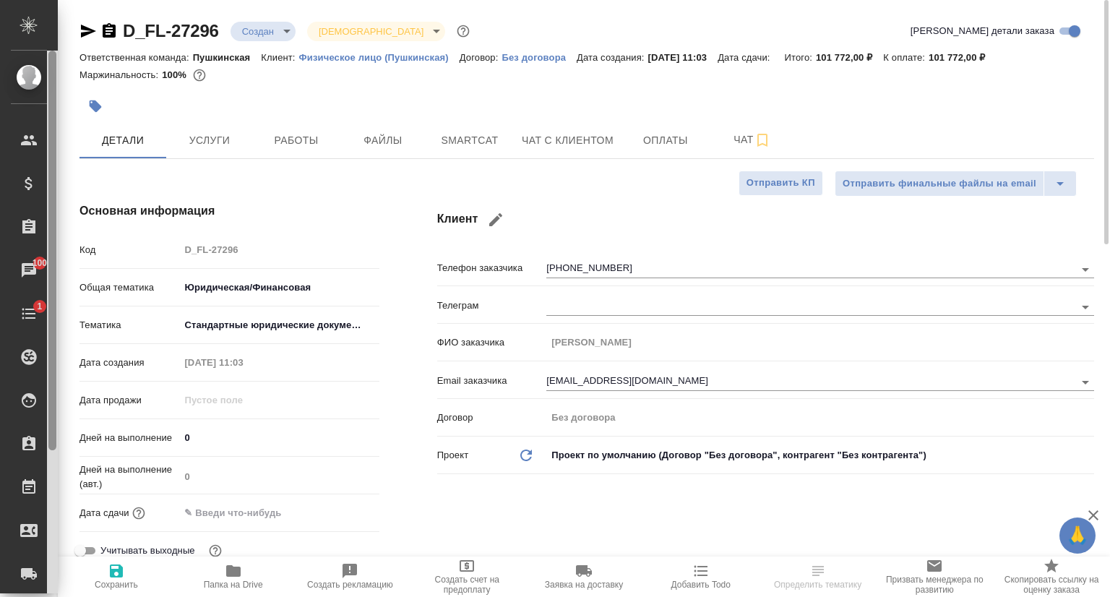
type textarea "x"
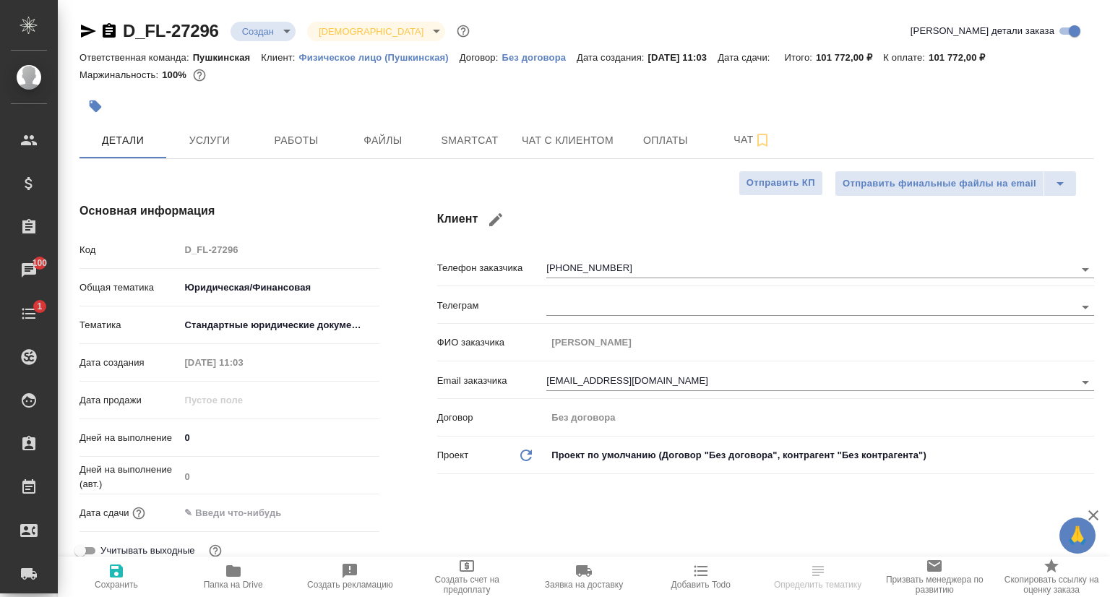
click at [87, 35] on icon "button" at bounding box center [88, 31] width 15 height 13
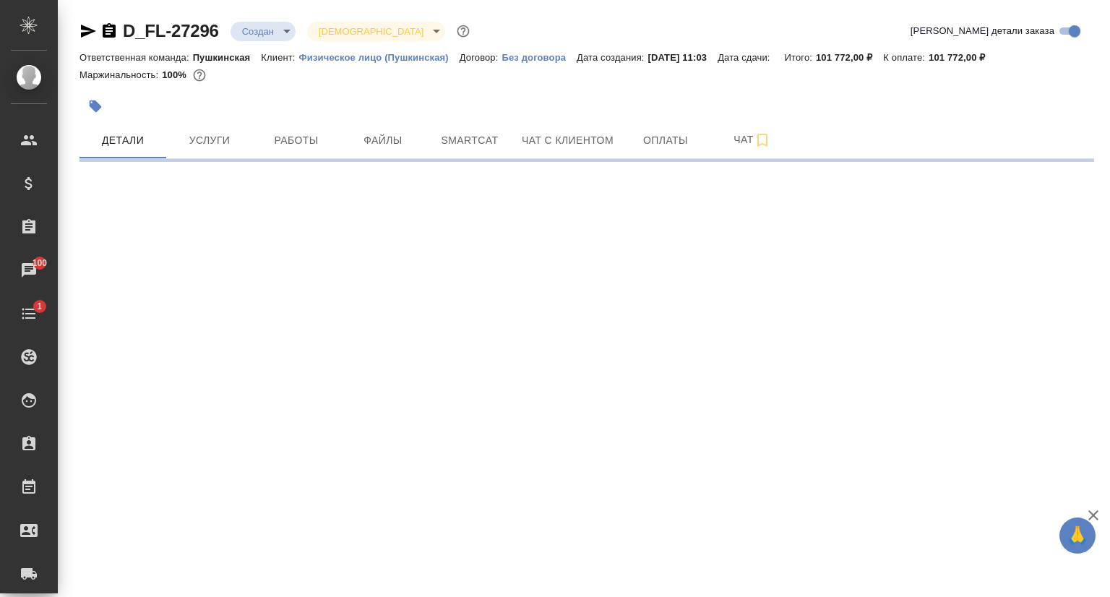
select select "RU"
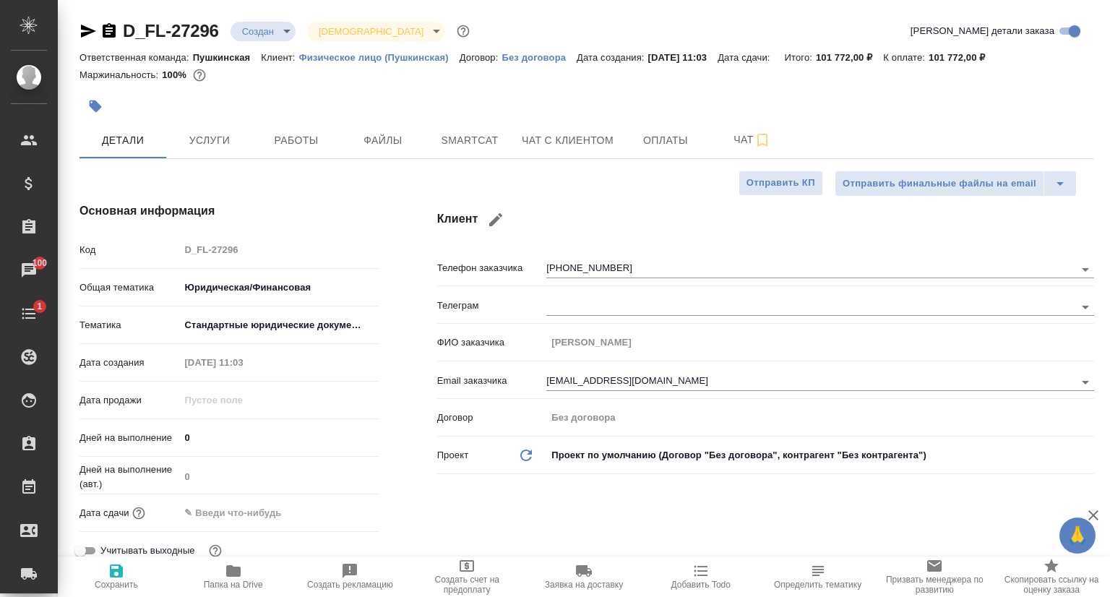
type textarea "x"
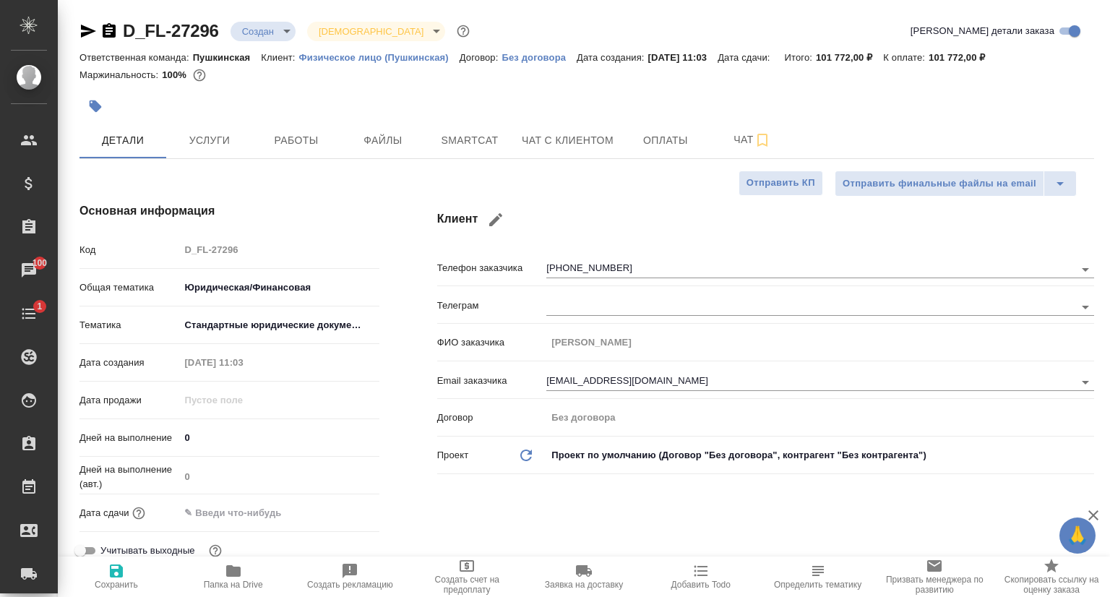
type textarea "x"
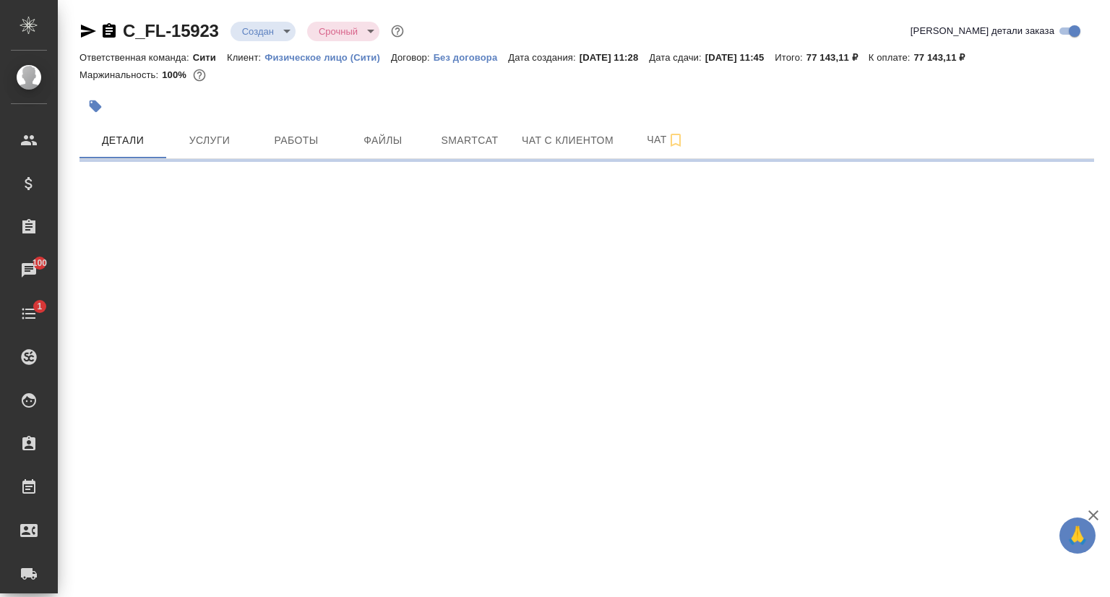
select select "RU"
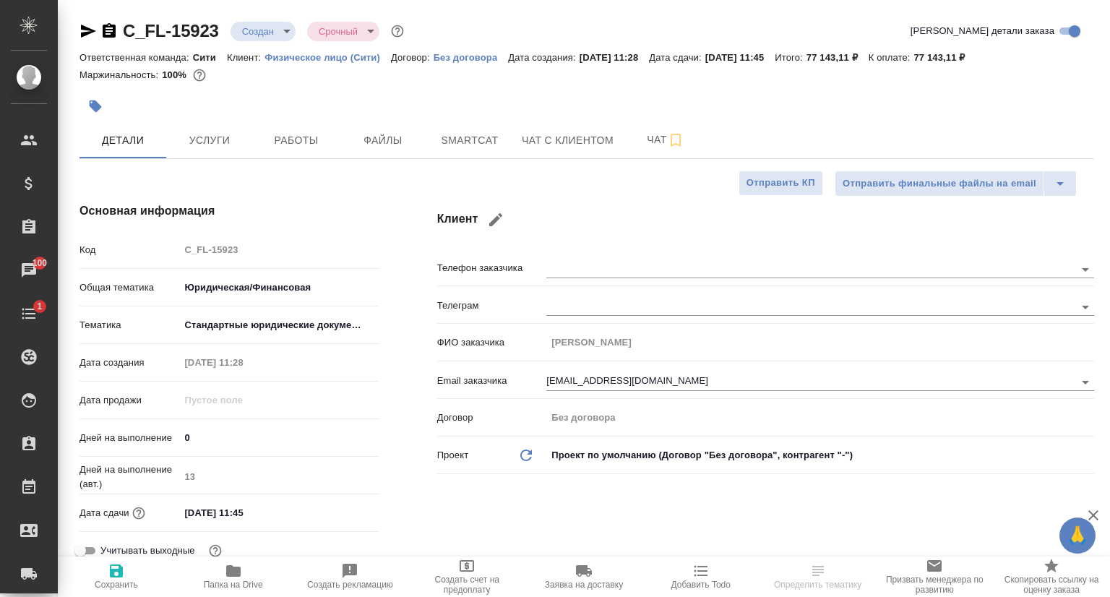
type textarea "x"
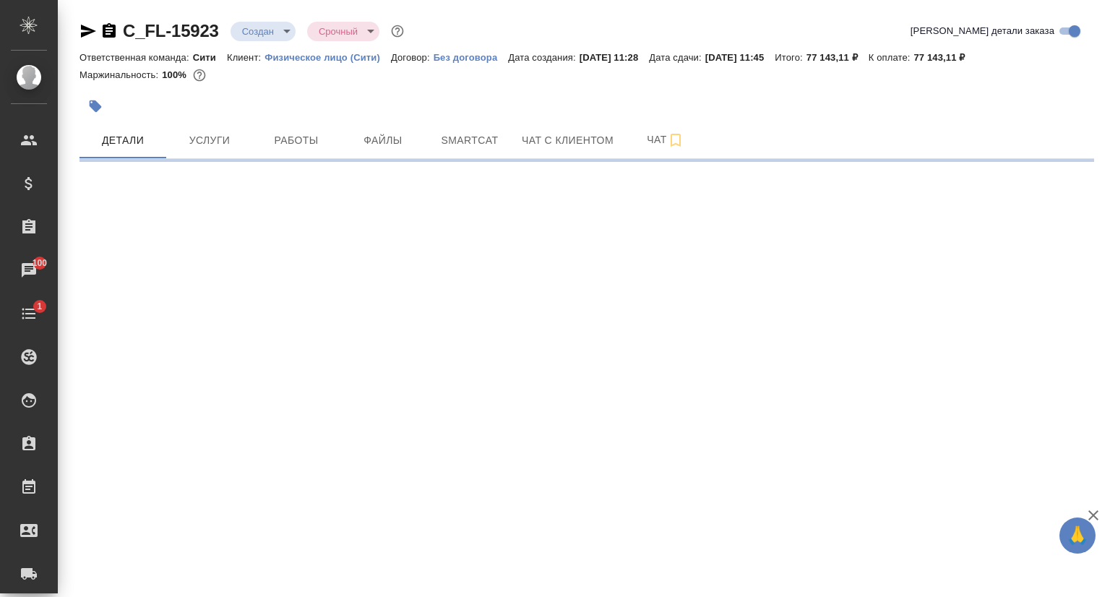
click at [85, 28] on icon "button" at bounding box center [88, 31] width 15 height 13
select select "RU"
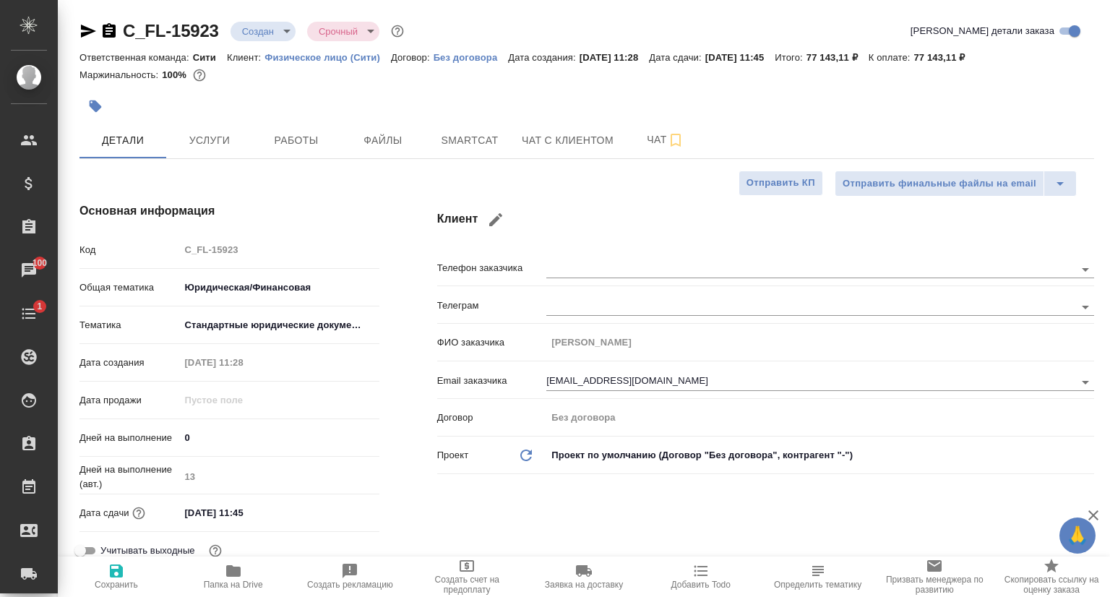
type textarea "x"
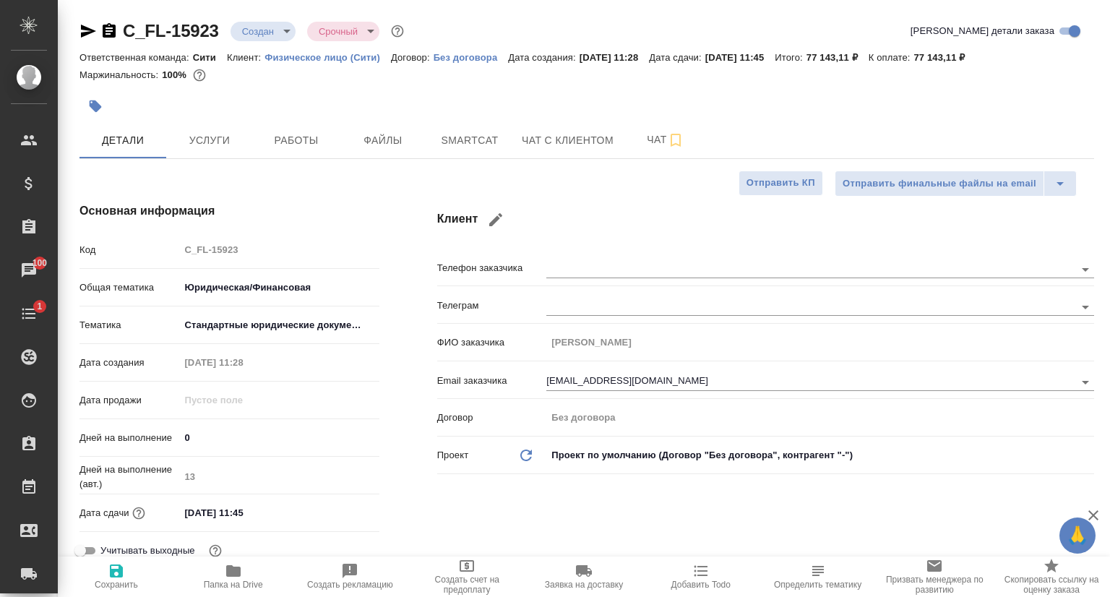
type textarea "x"
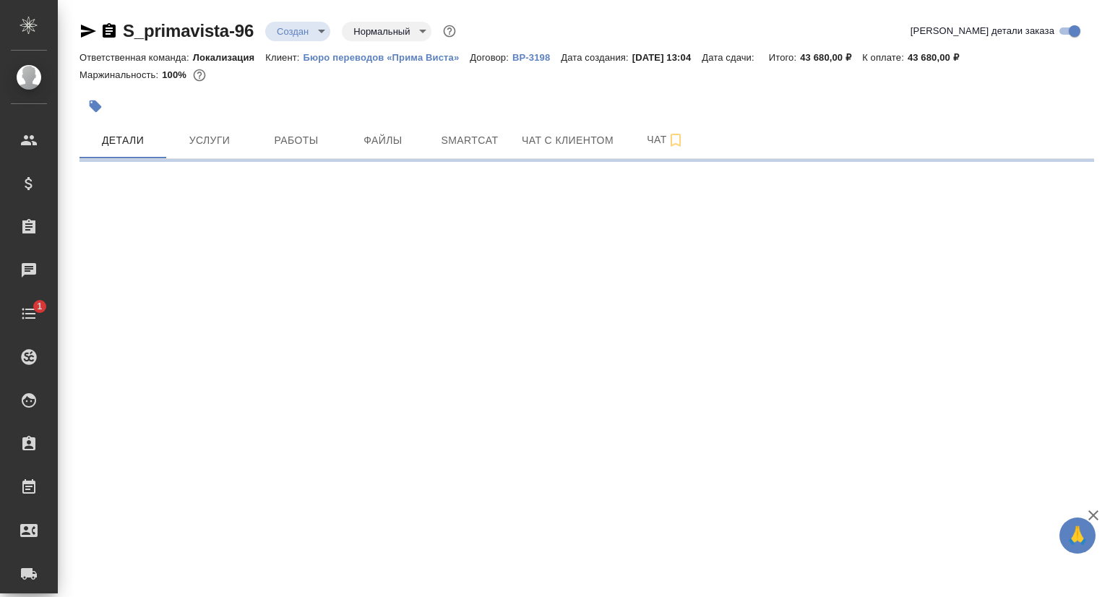
select select "RU"
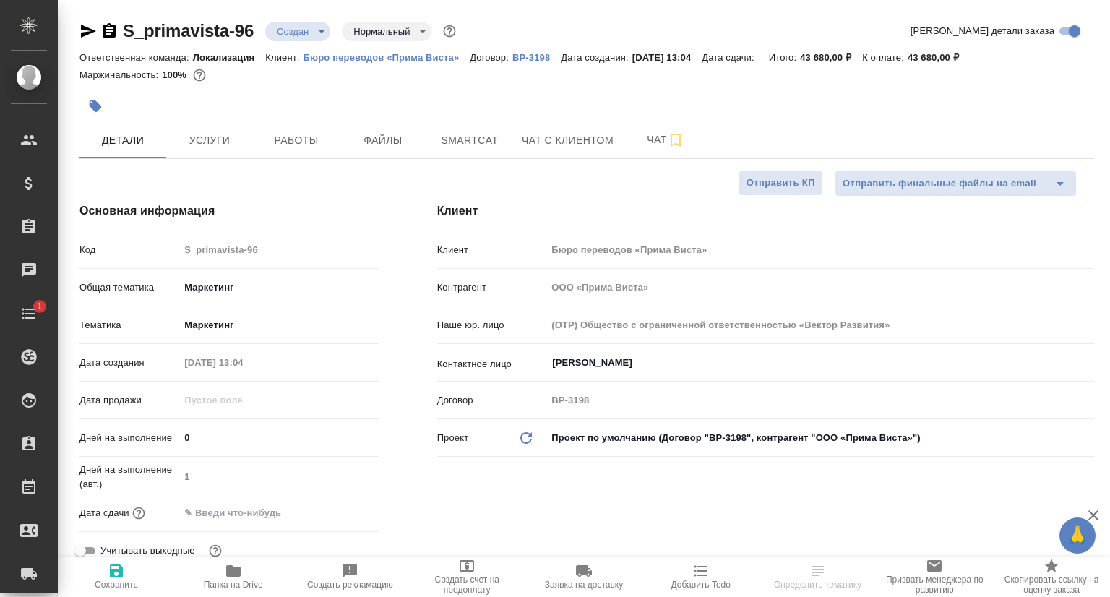
type textarea "x"
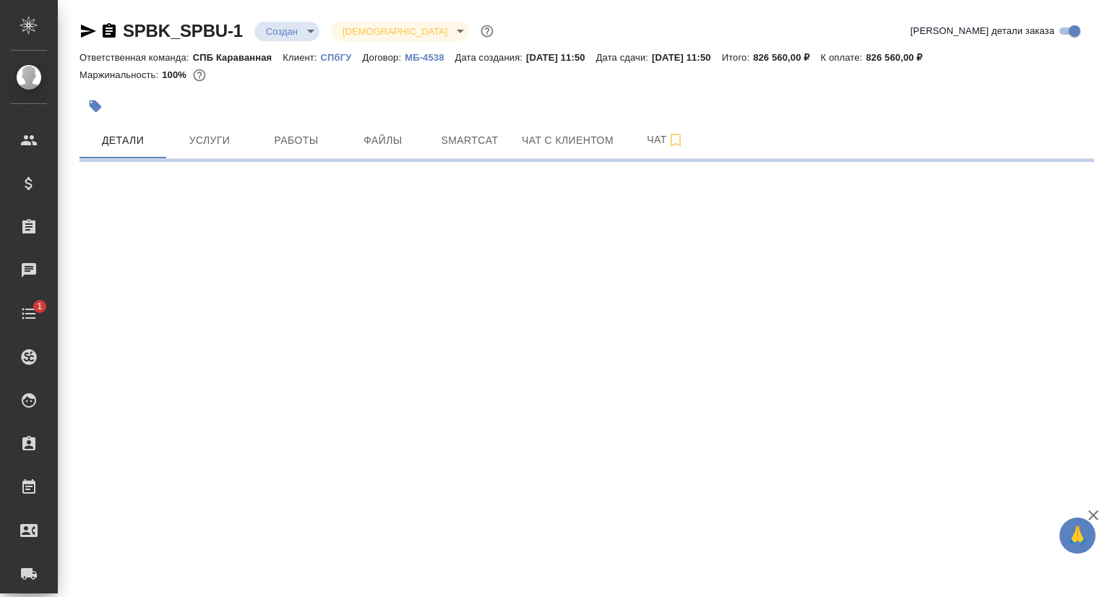
select select "RU"
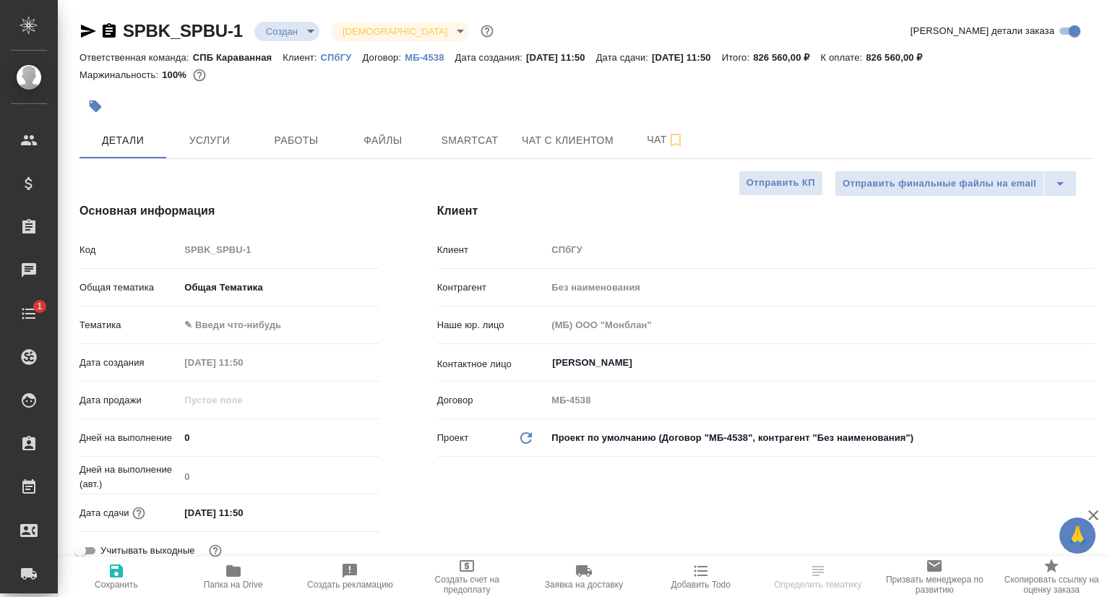
type textarea "x"
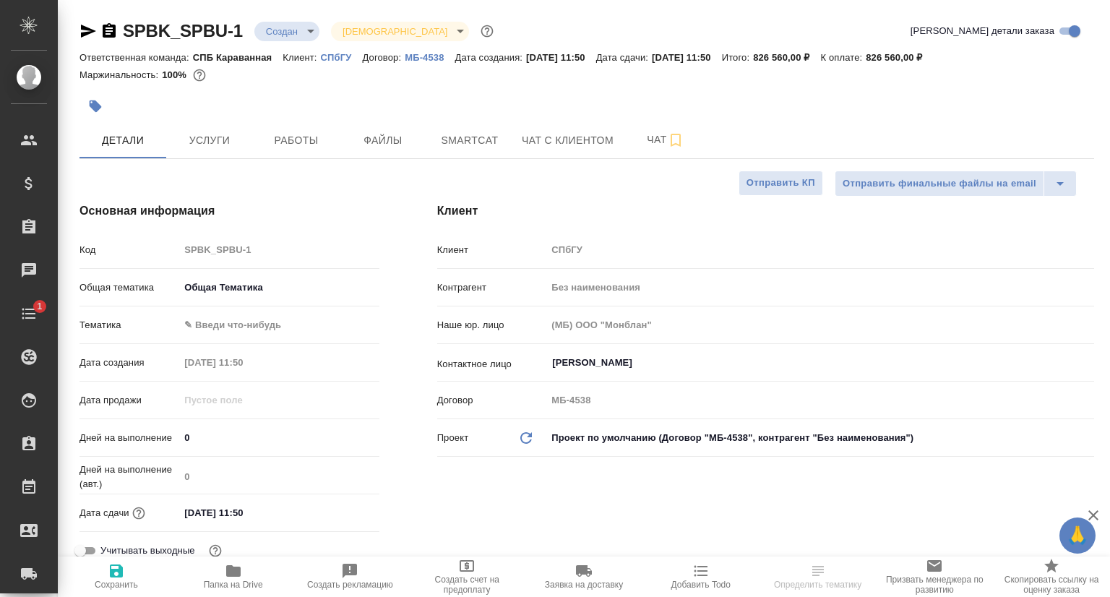
type textarea "x"
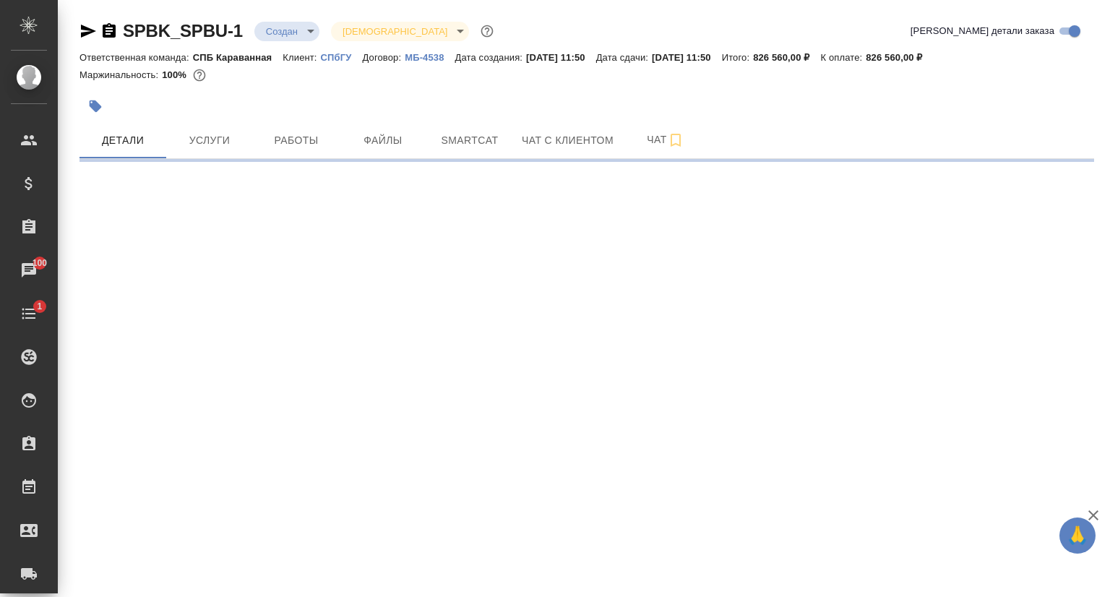
select select "RU"
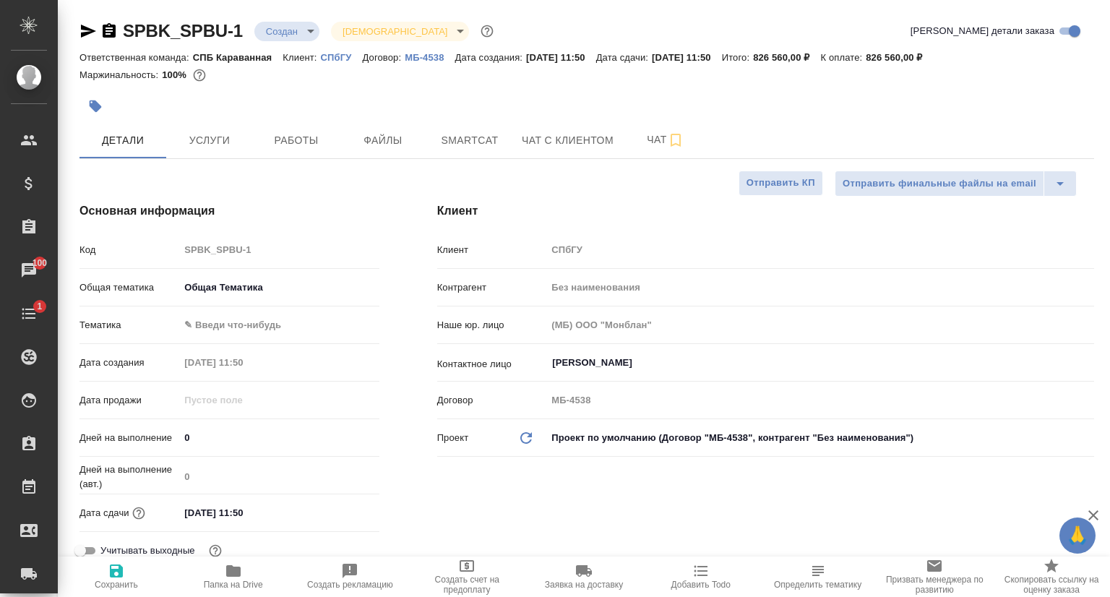
type textarea "x"
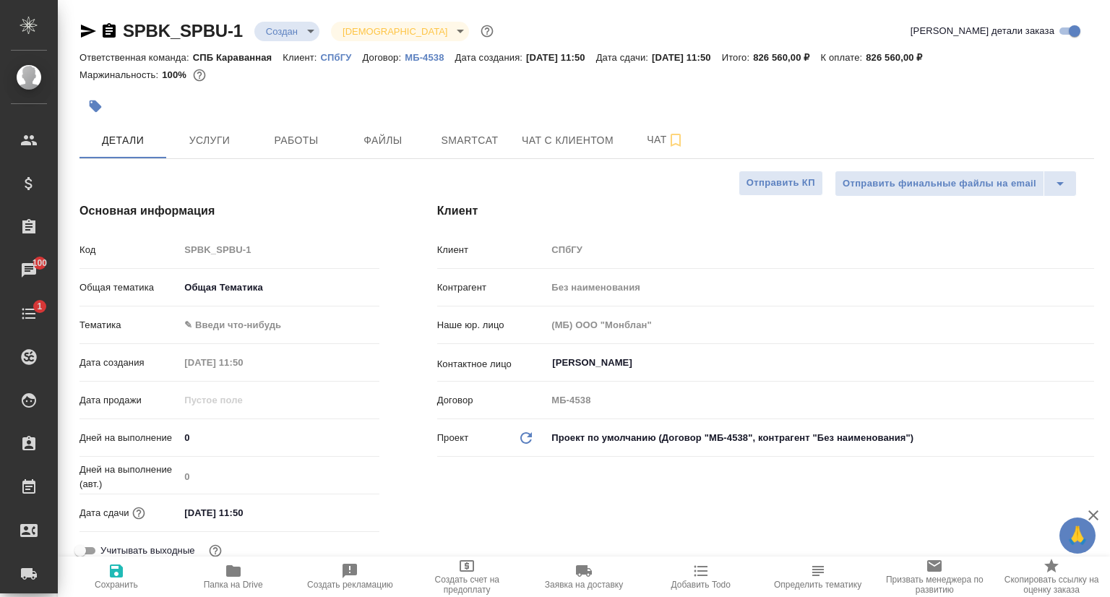
type textarea "x"
click at [90, 27] on icon "button" at bounding box center [87, 30] width 17 height 17
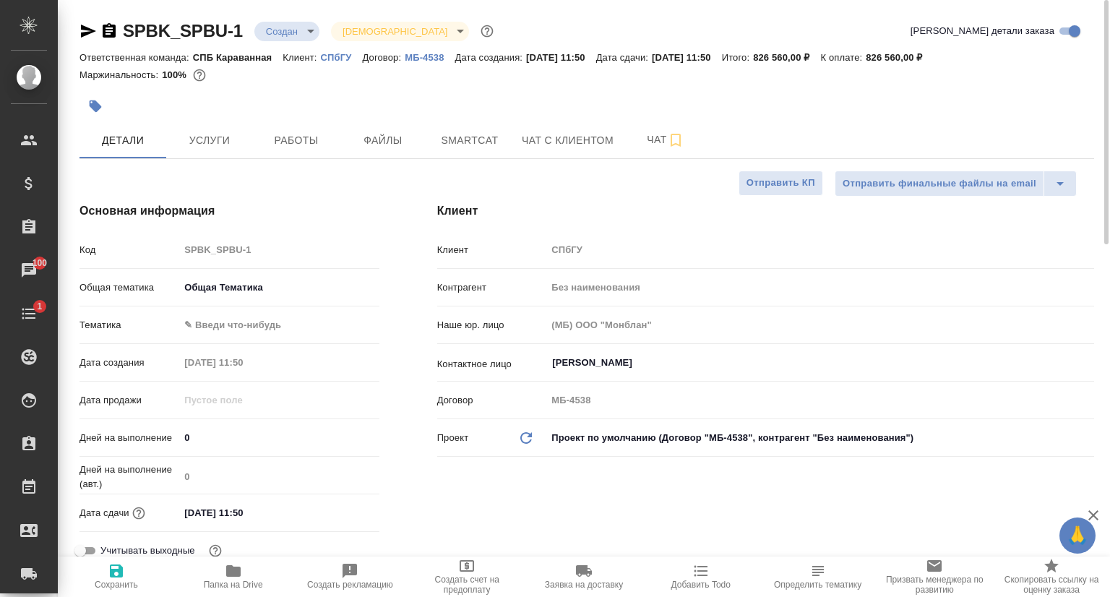
type textarea "x"
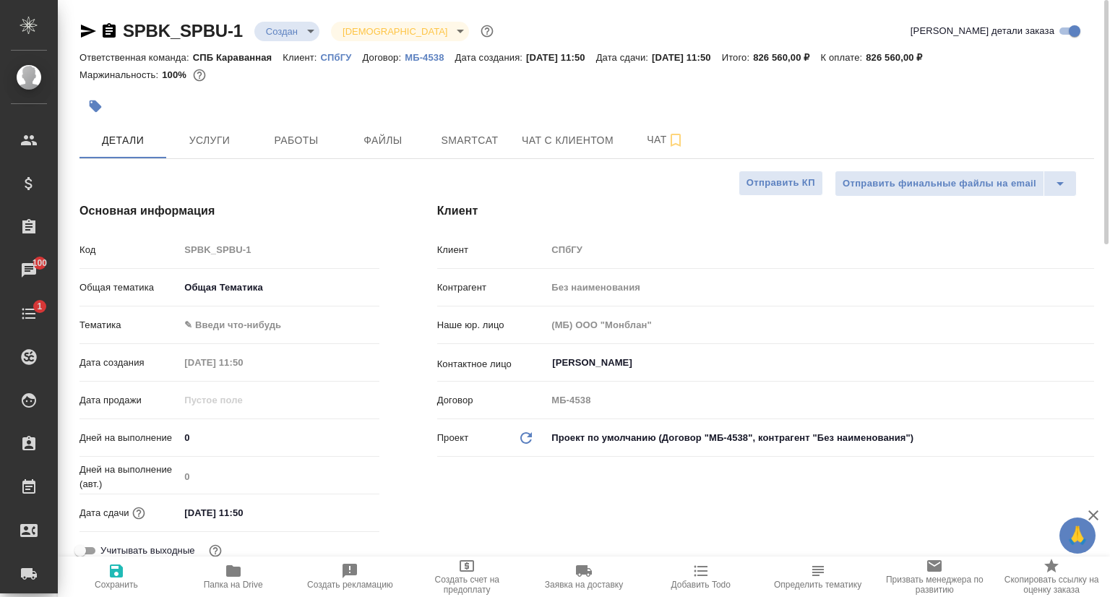
type textarea "x"
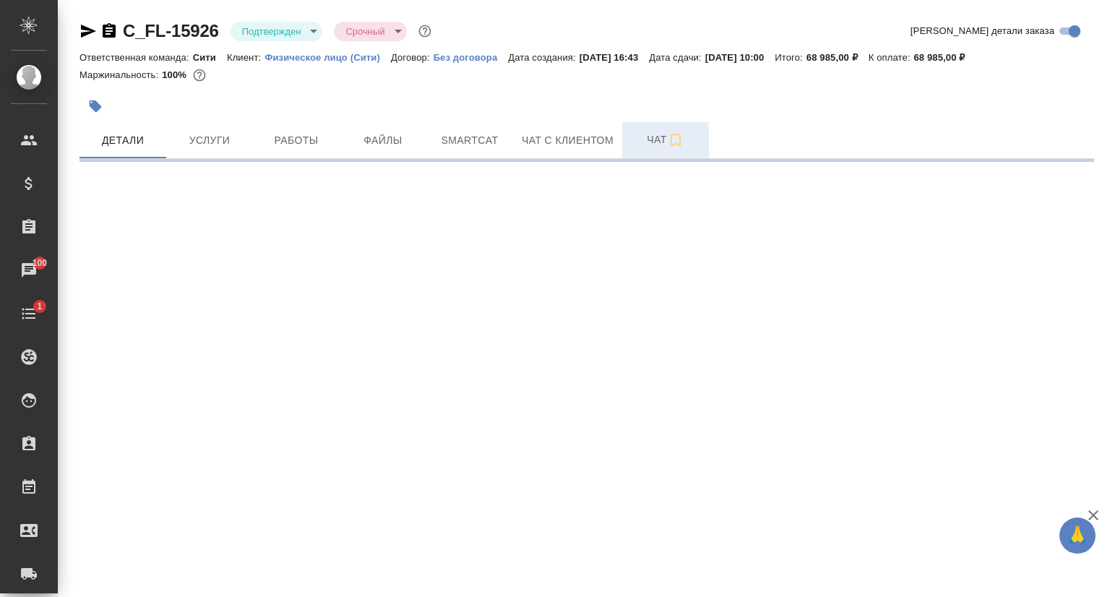
select select "RU"
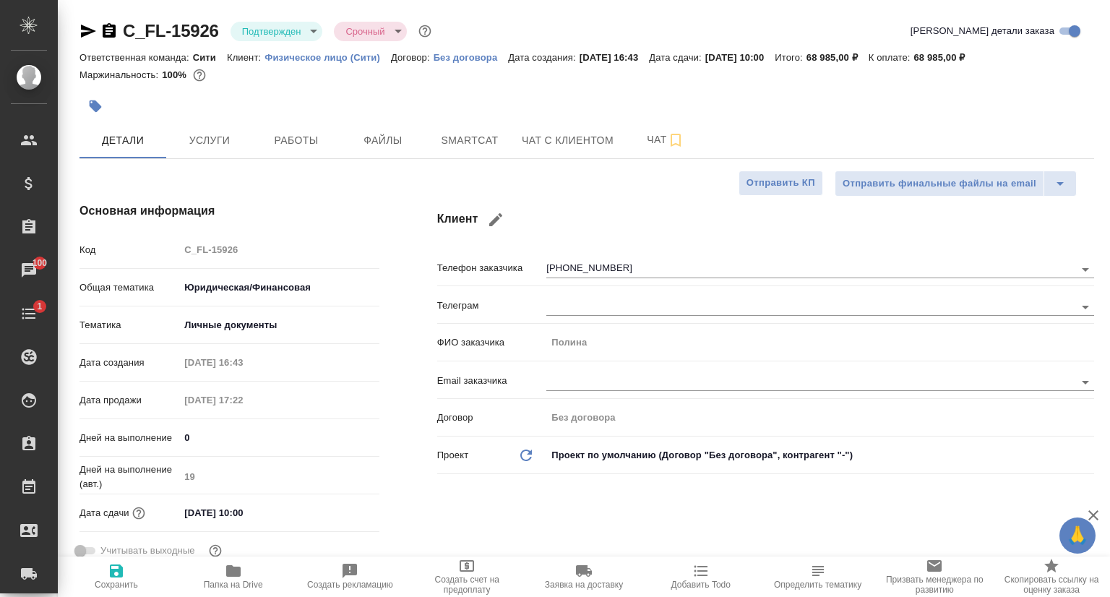
type textarea "x"
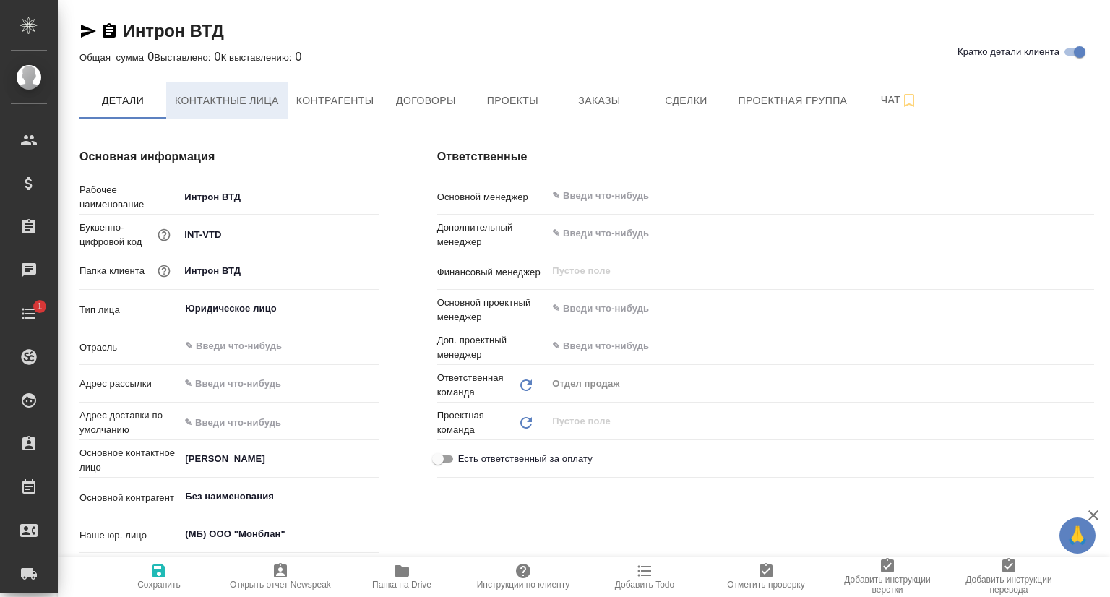
click at [269, 105] on span "Контактные лица" at bounding box center [227, 101] width 104 height 18
type textarea "x"
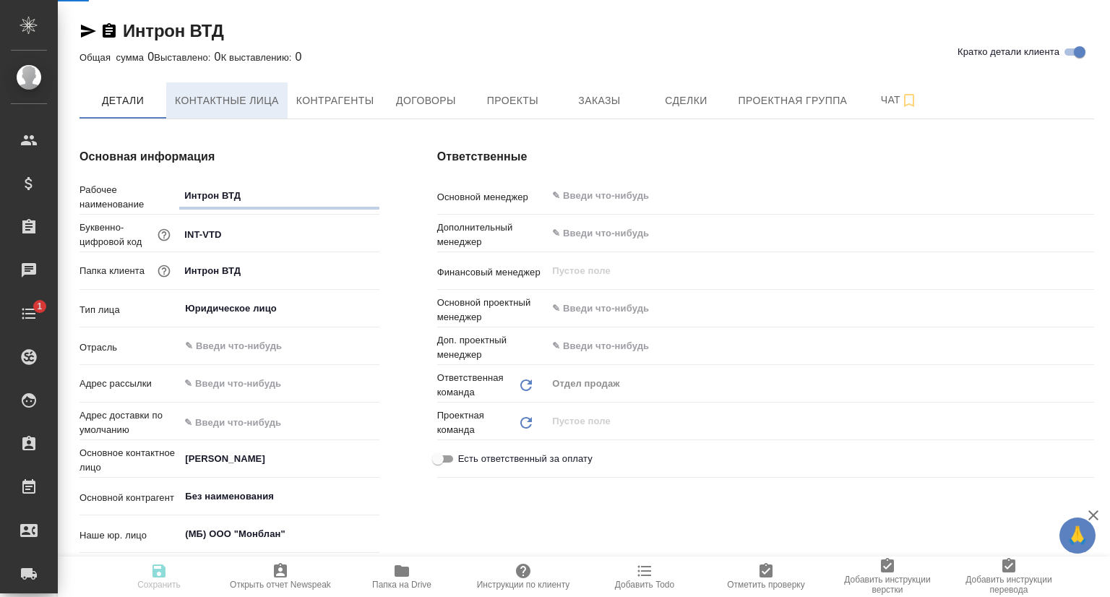
select select "RU"
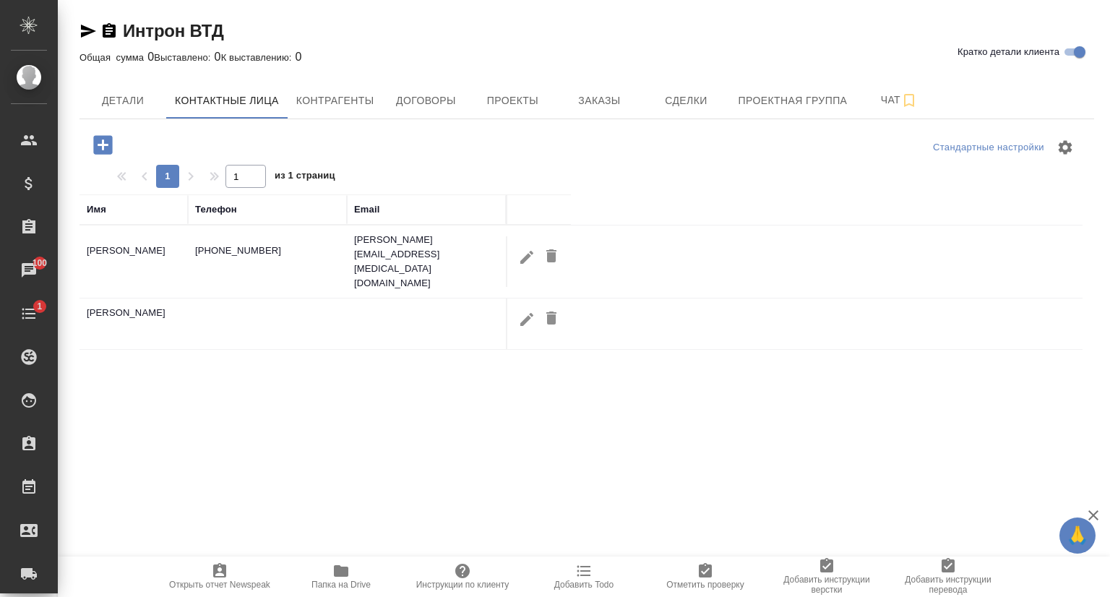
click at [527, 249] on icon "button" at bounding box center [526, 257] width 17 height 17
type input "[PERSON_NAME]"
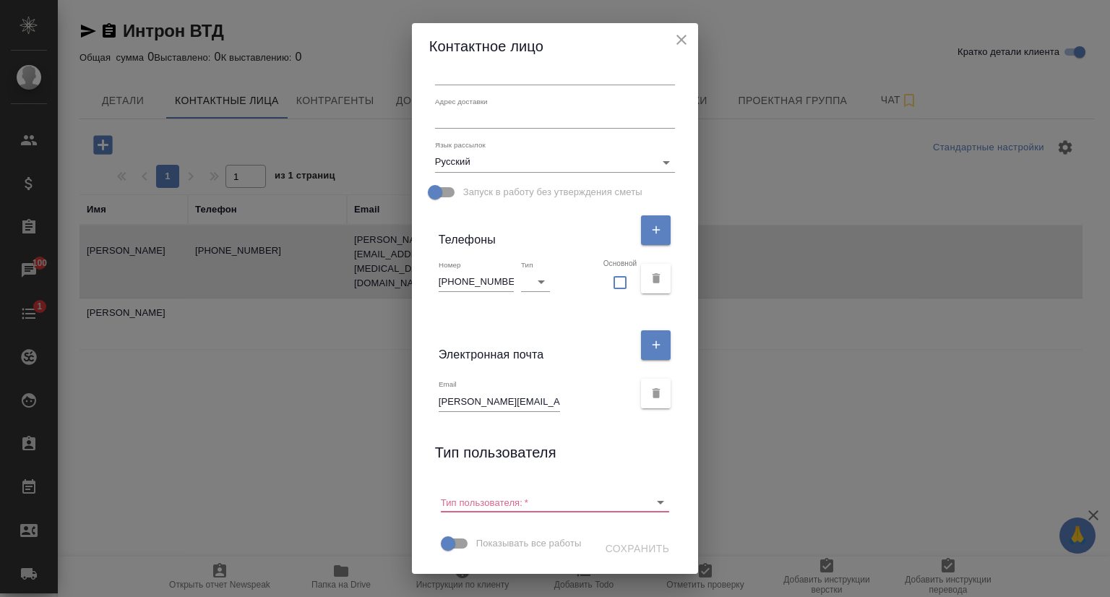
scroll to position [185, 0]
drag, startPoint x: 549, startPoint y: 374, endPoint x: 436, endPoint y: 376, distance: 112.7
click at [439, 391] on input "[PERSON_NAME][EMAIL_ADDRESS][MEDICAL_DATA][DOMAIN_NAME]" at bounding box center [499, 401] width 121 height 20
drag, startPoint x: 504, startPoint y: 254, endPoint x: 400, endPoint y: 255, distance: 104.0
click at [400, 255] on div "Контактное лицо Имя [PERSON_NAME] Отчество [PERSON_NAME] Коментарий x Адрес дос…" at bounding box center [555, 298] width 1110 height 597
